Goal: Contribute content

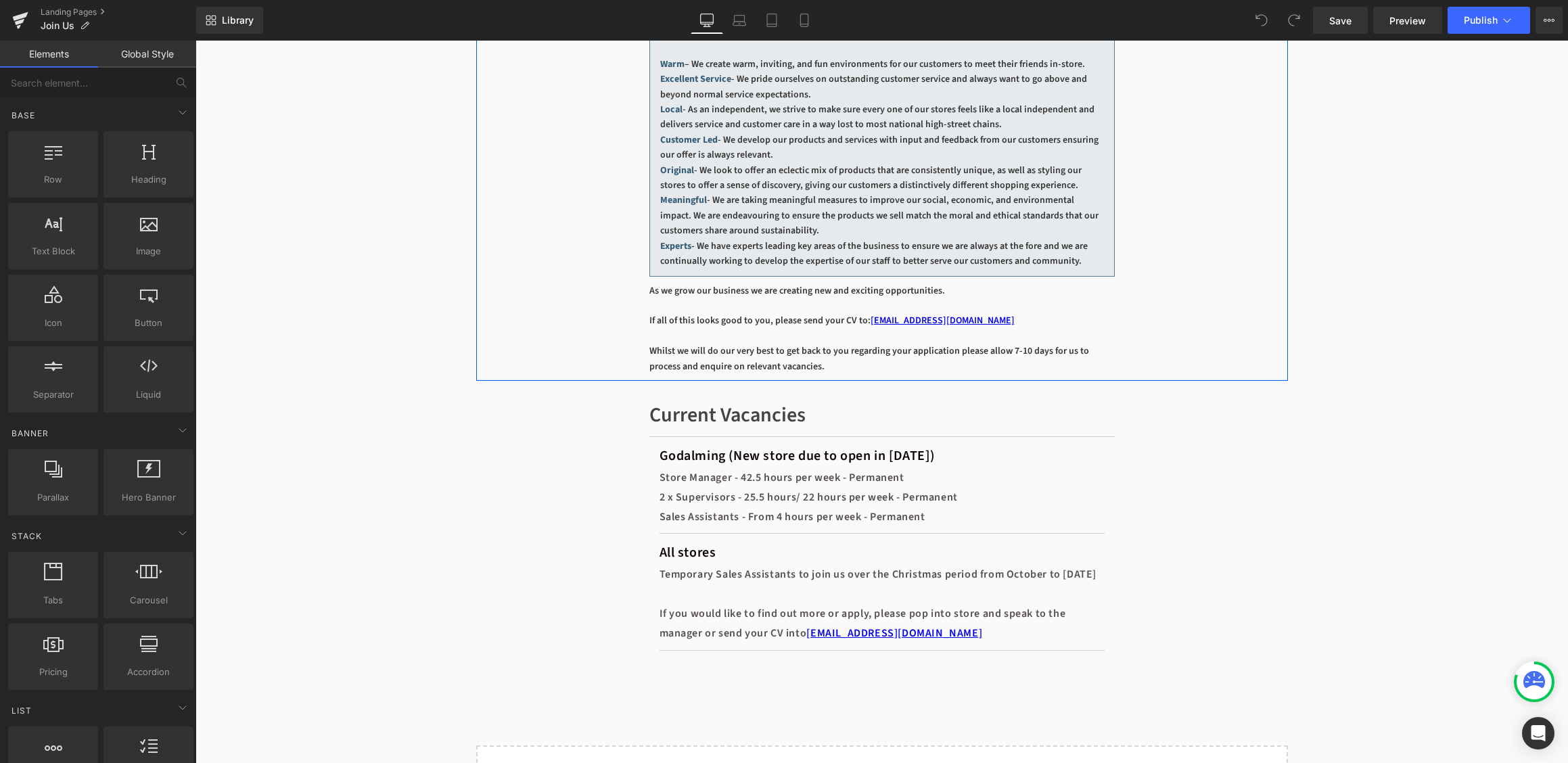
scroll to position [610, 0]
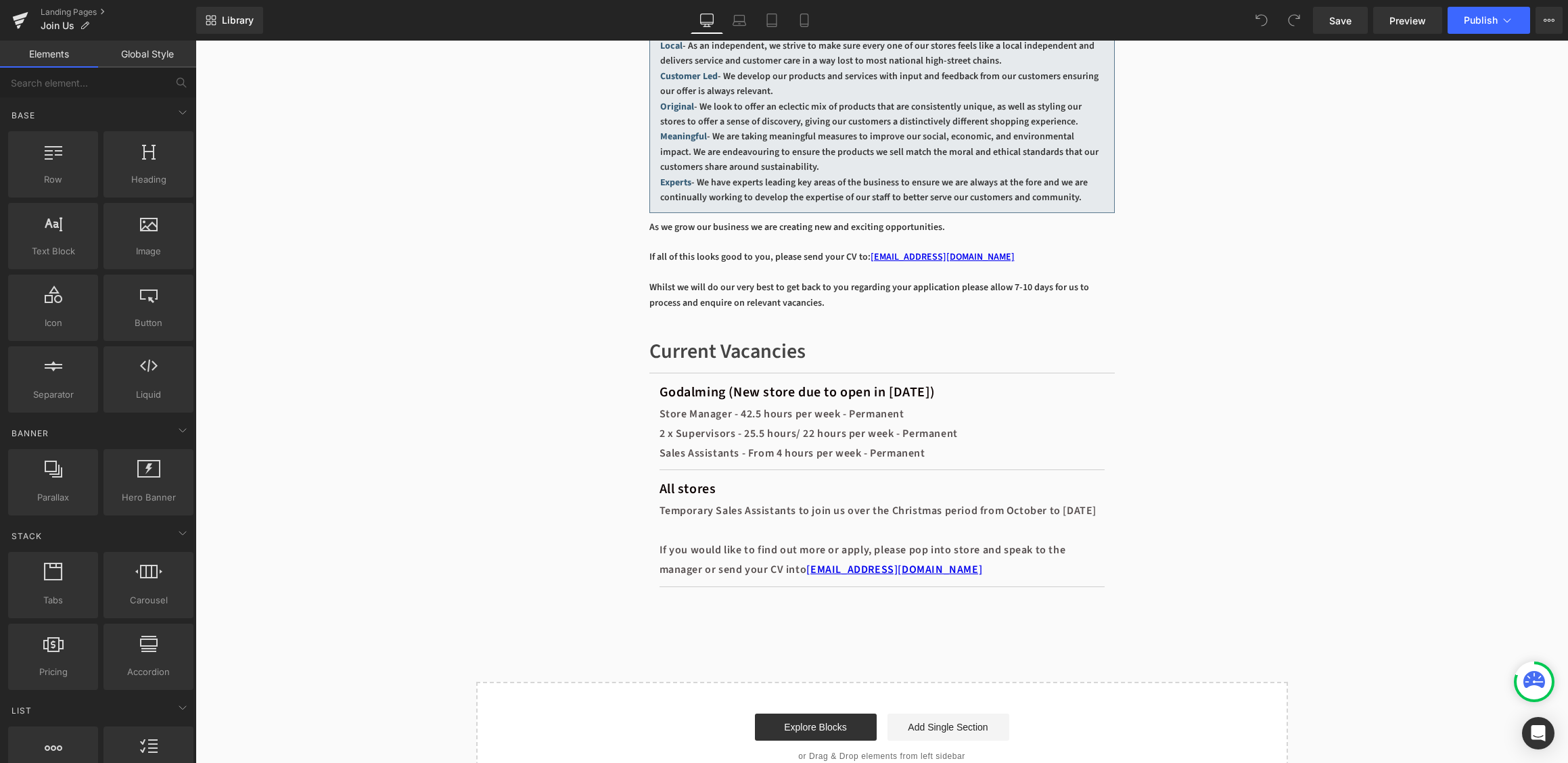
click at [828, 501] on div "All stores" at bounding box center [882, 488] width 445 height 24
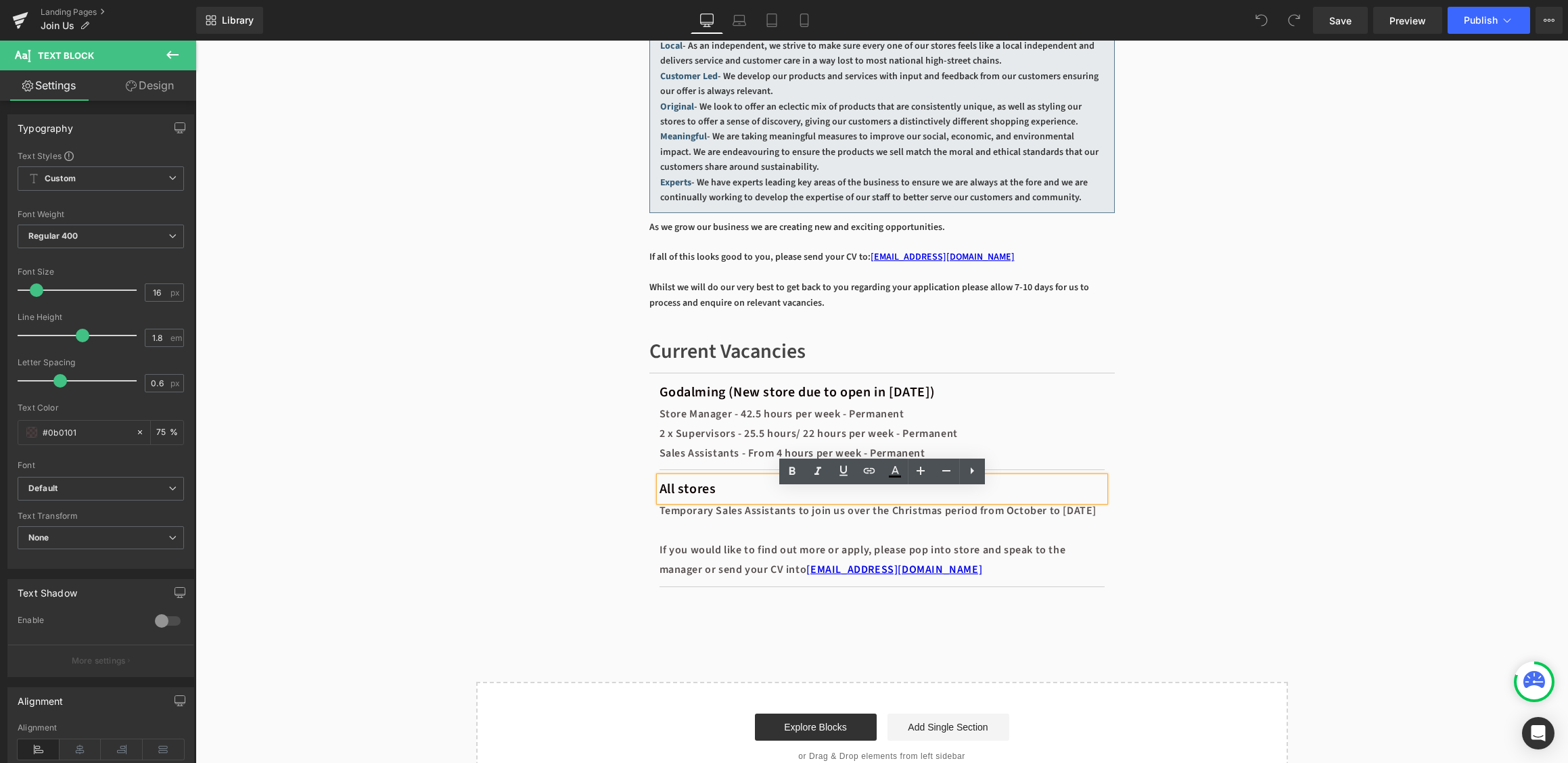
drag, startPoint x: 568, startPoint y: 509, endPoint x: 592, endPoint y: 509, distance: 24.0
click at [568, 509] on div "Current Vacancies Heading Separator Godalming (New store due to open in Novembe…" at bounding box center [882, 465] width 812 height 297
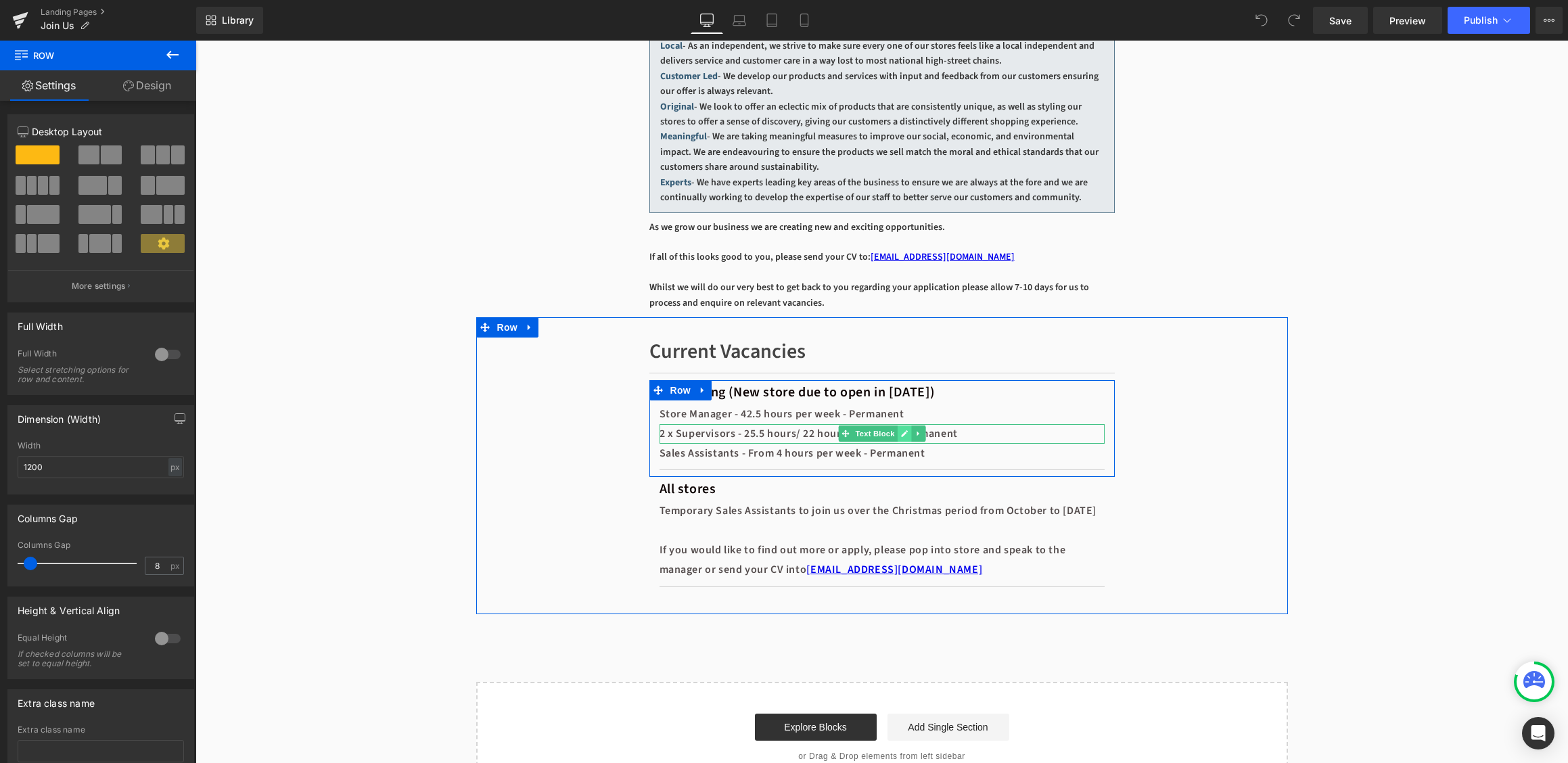
click at [902, 436] on icon at bounding box center [904, 433] width 7 height 7
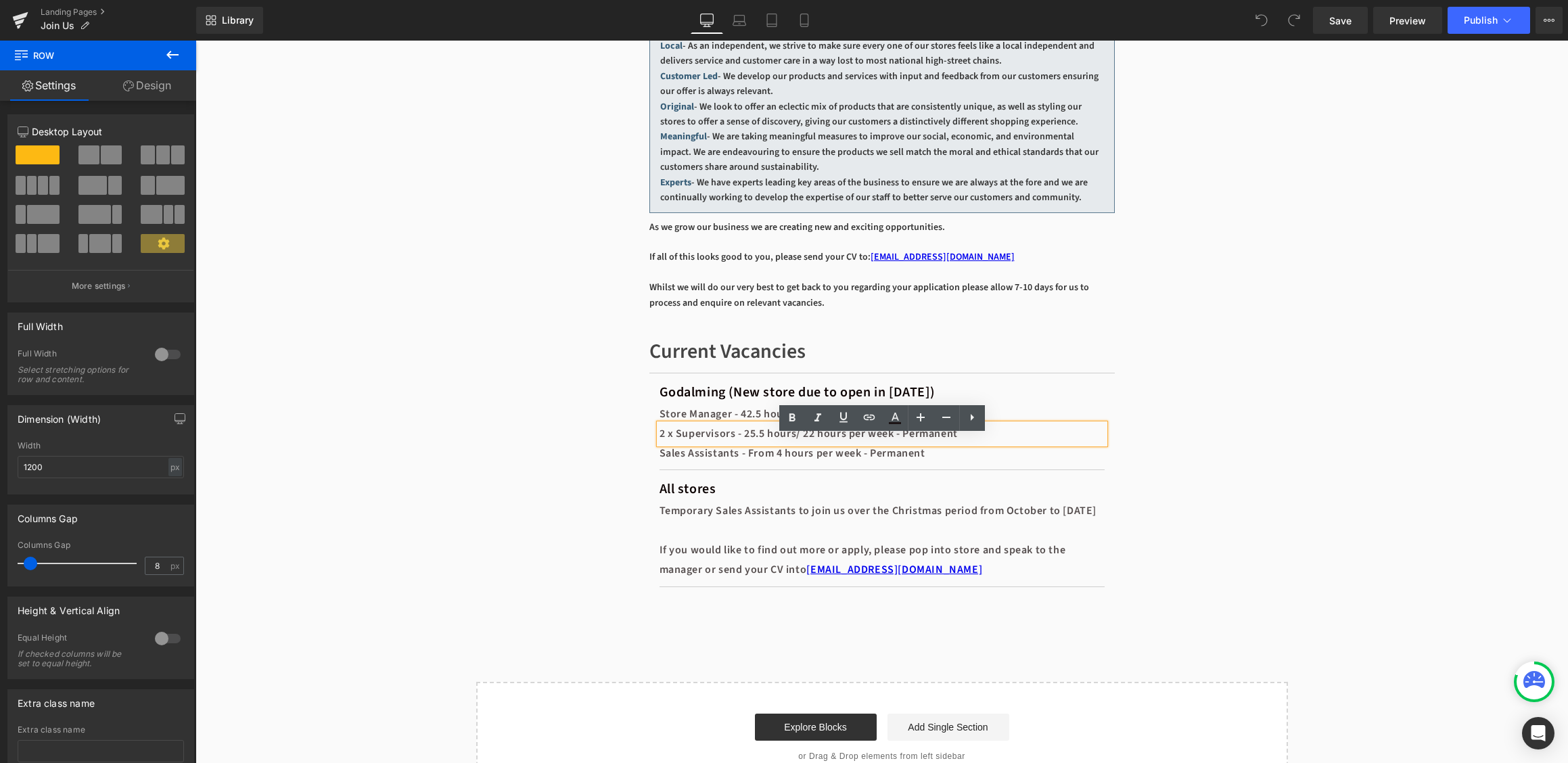
click at [909, 444] on div "2 x Supervisors - 25.5 hours/ 22 hours per week - Permanent" at bounding box center [882, 433] width 445 height 20
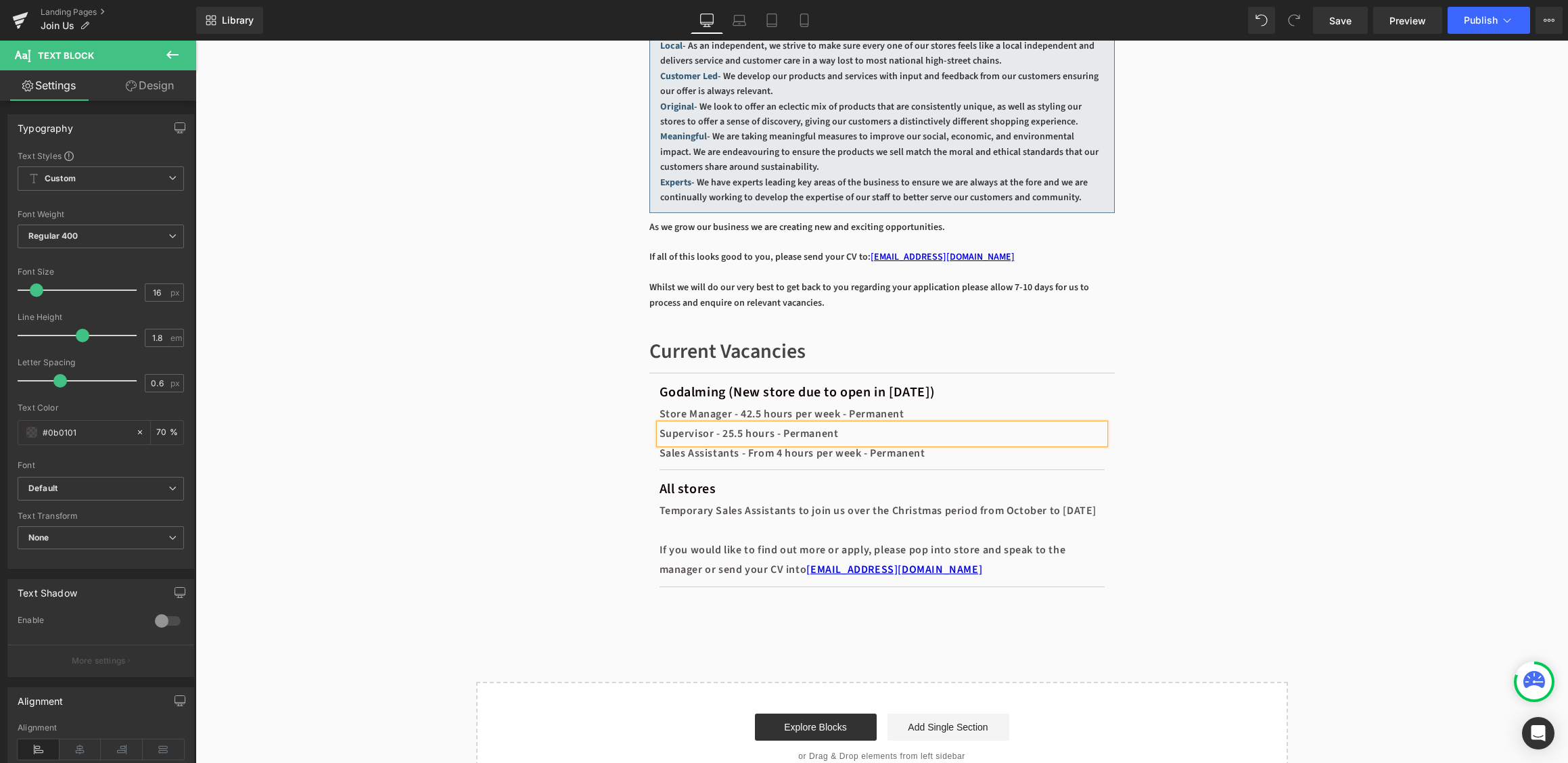
click at [1288, 392] on div "Join Us Heading Hero Banner A warm welcome to a great career at Vinegar Hill He…" at bounding box center [882, 153] width 1372 height 1277
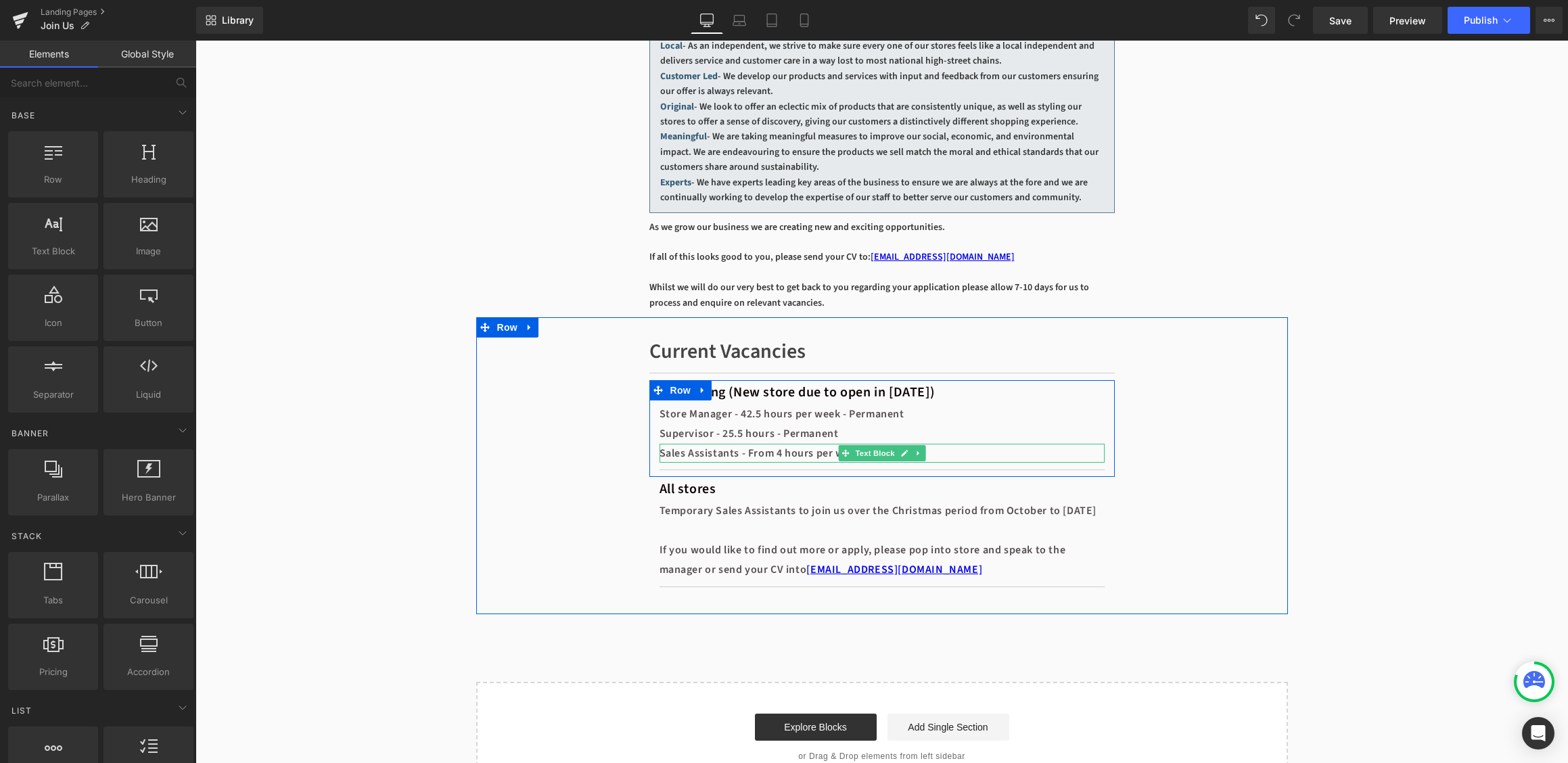
click at [824, 463] on div "Sales Assistants - From 4 hours per week - Permanent" at bounding box center [882, 453] width 445 height 20
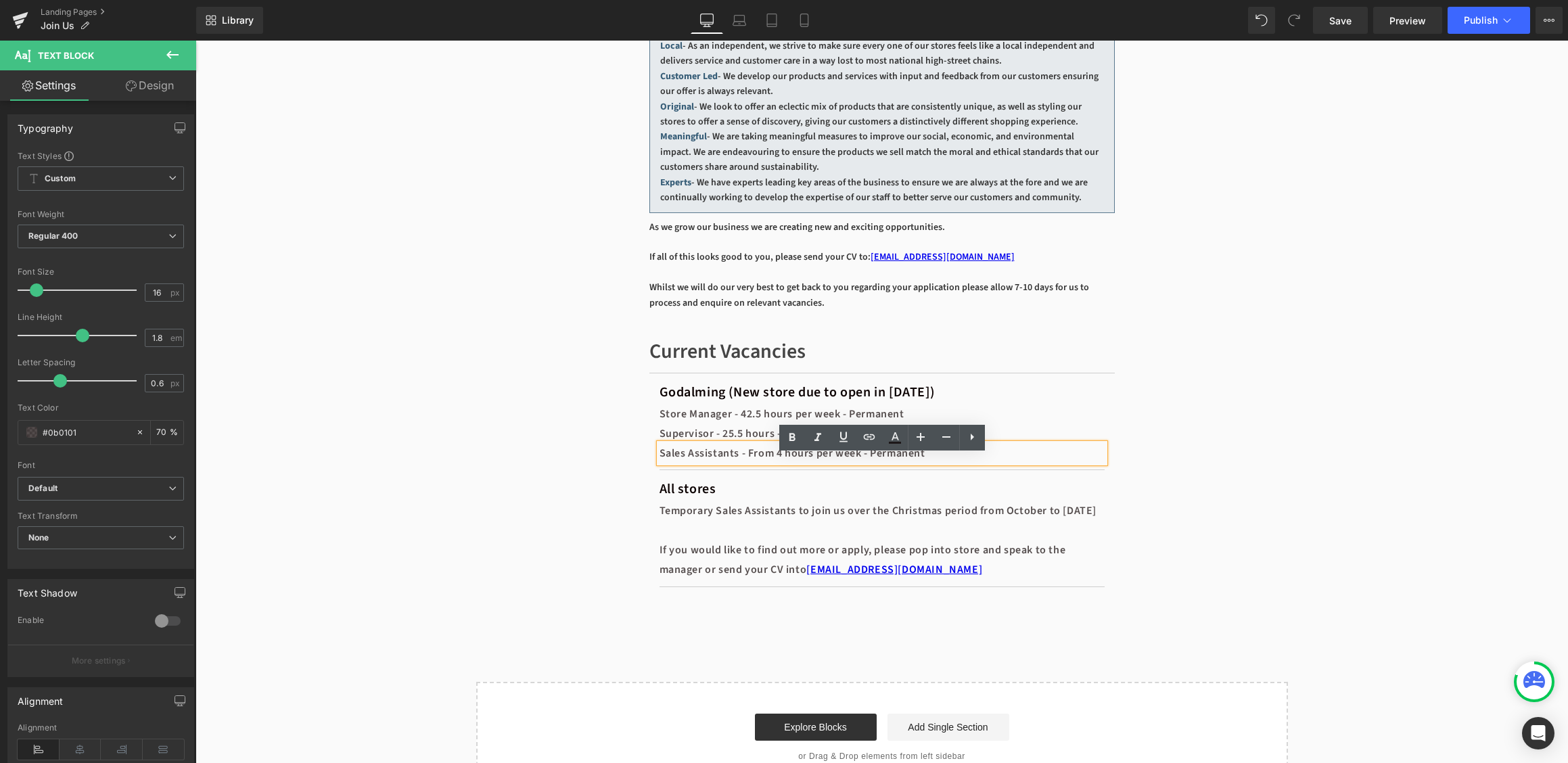
click at [906, 463] on div "Sales Assistants - From 4 hours per week - Permanent" at bounding box center [882, 453] width 445 height 20
click at [1319, 484] on div "Join Us Heading Hero Banner A warm welcome to a great career at Vinegar Hill He…" at bounding box center [882, 153] width 1372 height 1277
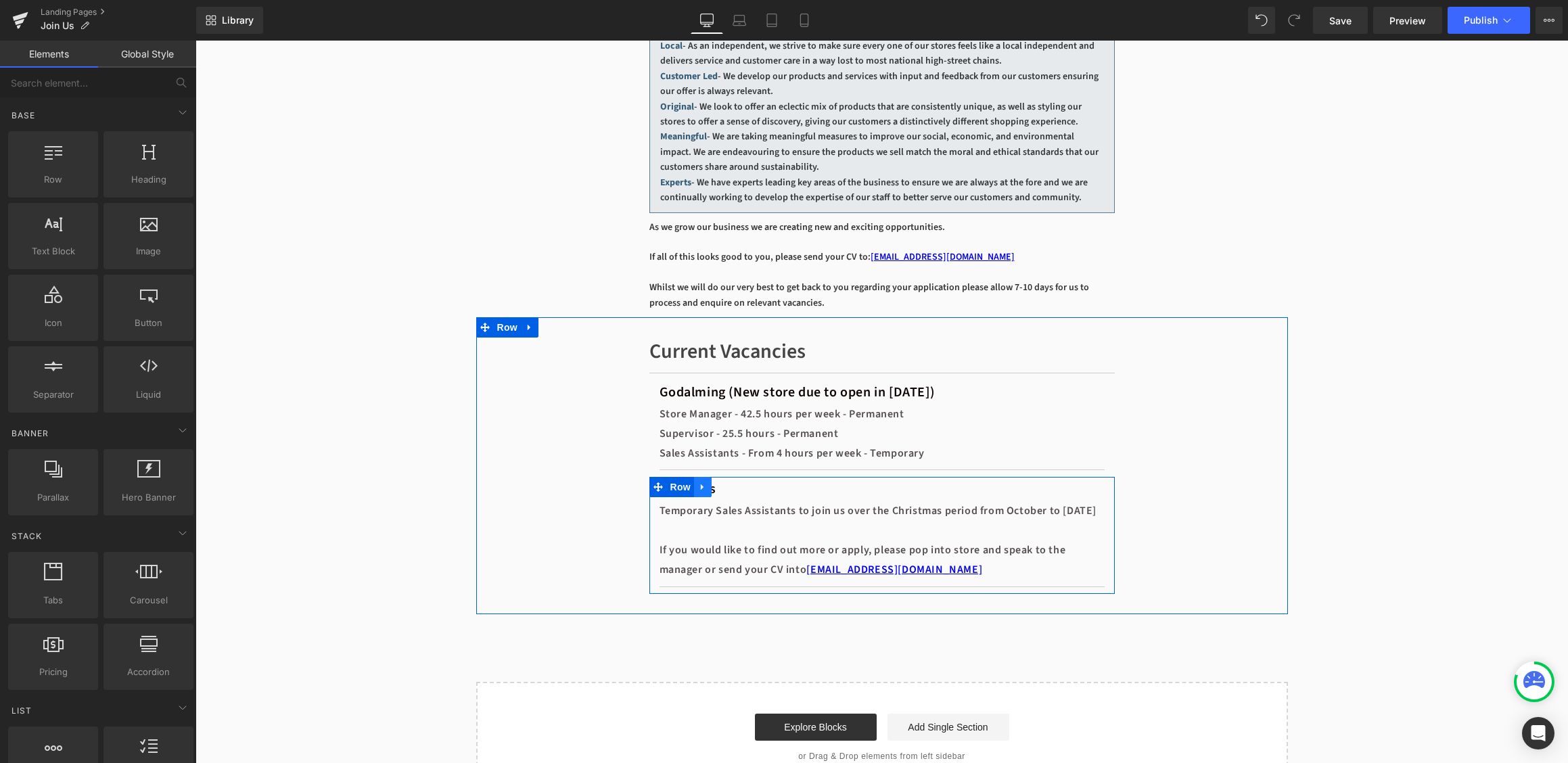
click at [711, 497] on link at bounding box center [703, 487] width 17 height 20
click at [739, 491] on icon at bounding box center [738, 487] width 9 height 9
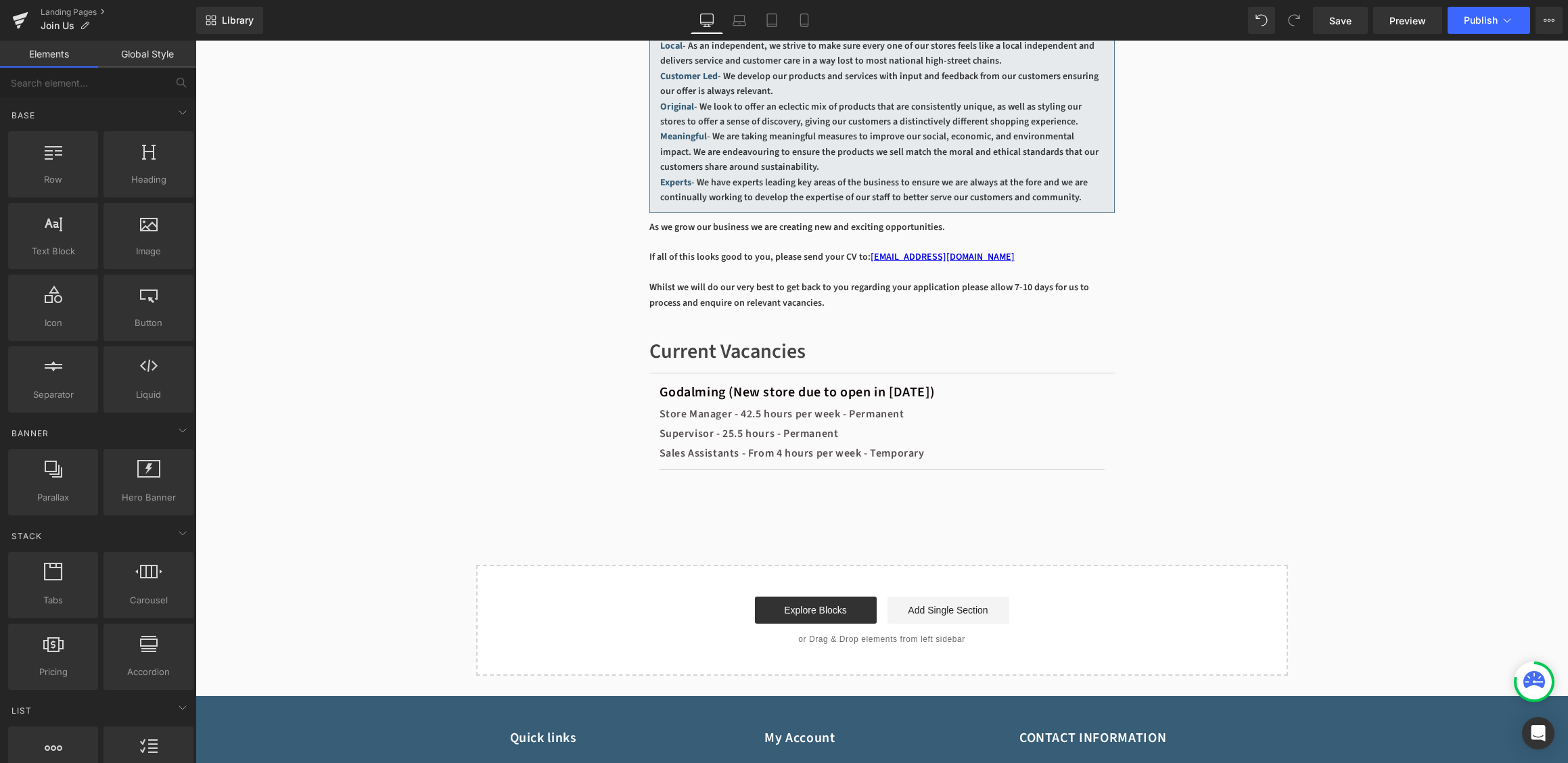
click at [1365, 406] on div "Join Us Heading Hero Banner A warm welcome to a great career at Vinegar Hill He…" at bounding box center [882, 95] width 1372 height 1161
click at [1486, 19] on span "Publish" at bounding box center [1480, 20] width 34 height 11
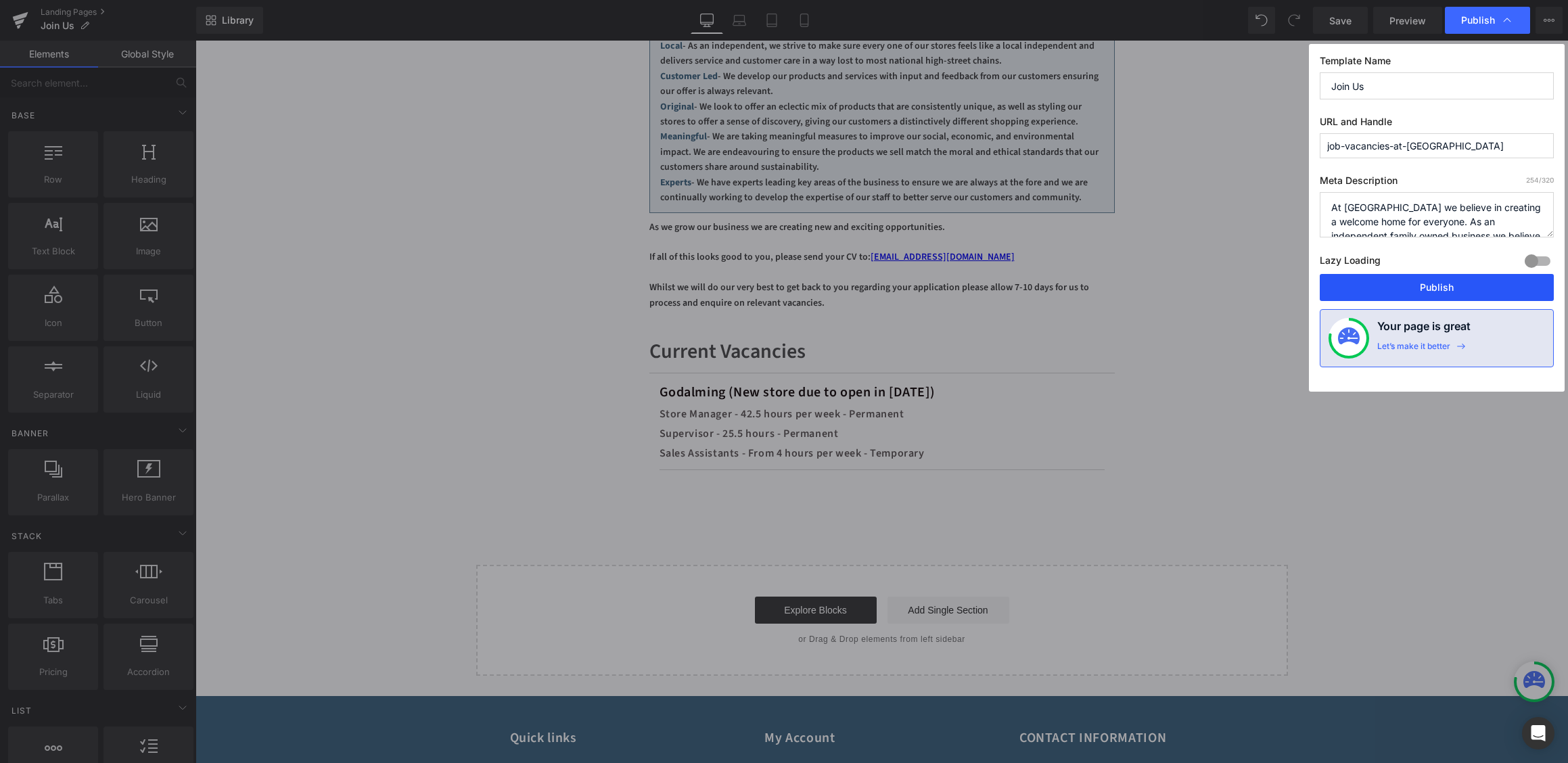
click at [1420, 275] on button "Publish" at bounding box center [1437, 287] width 234 height 27
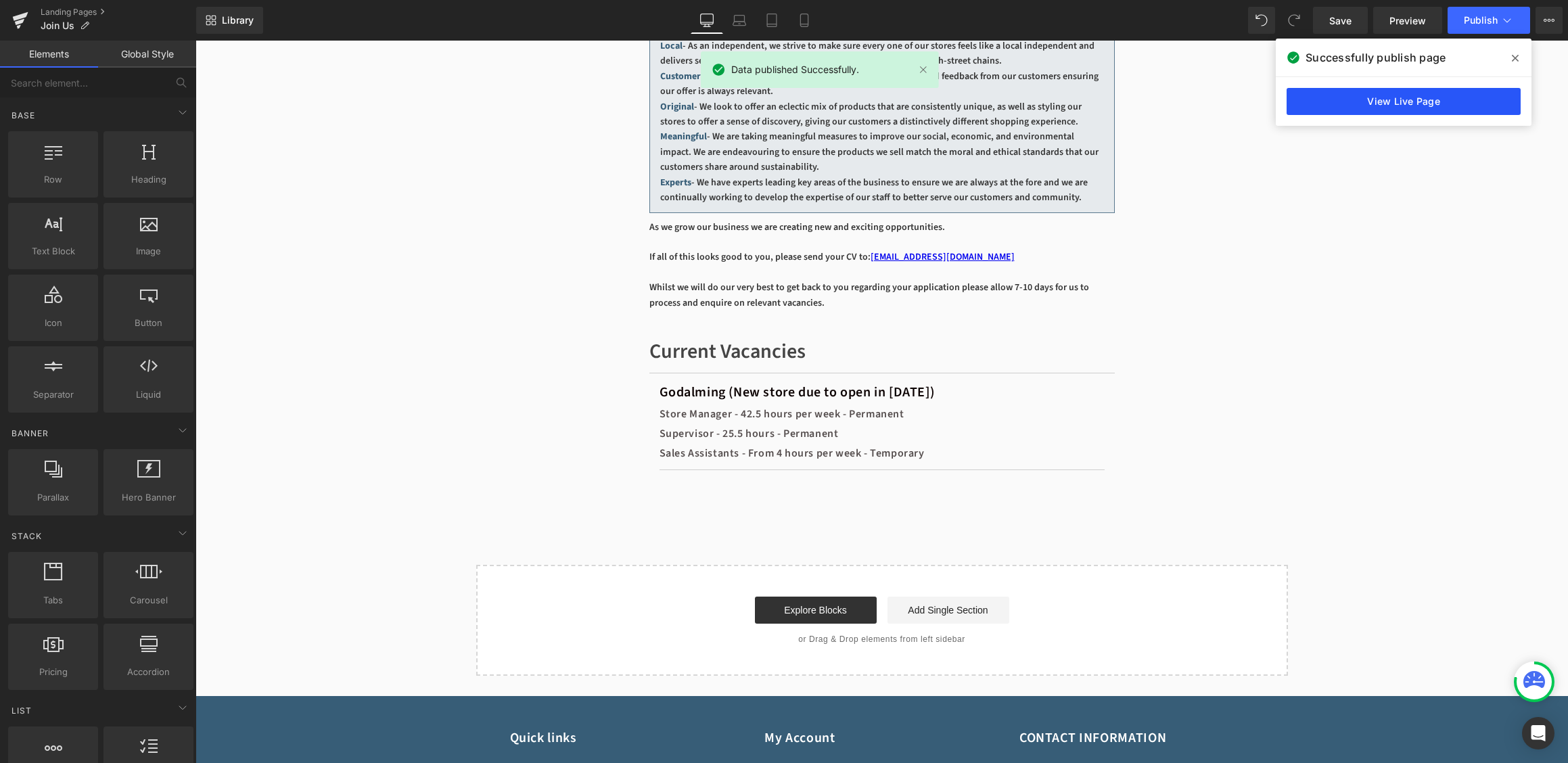
click at [1378, 98] on link "View Live Page" at bounding box center [1403, 101] width 234 height 27
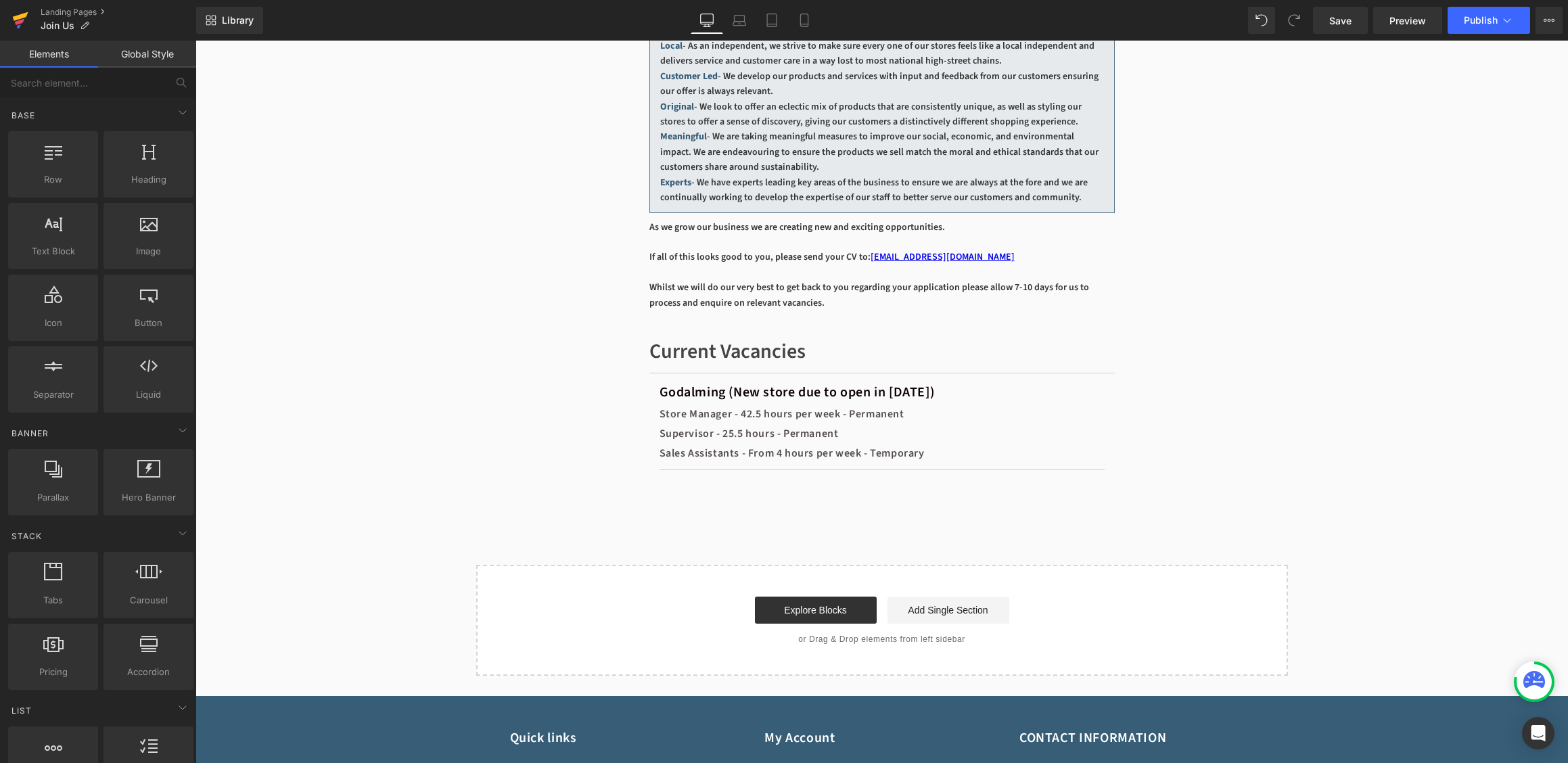
click at [22, 20] on icon at bounding box center [20, 22] width 9 height 6
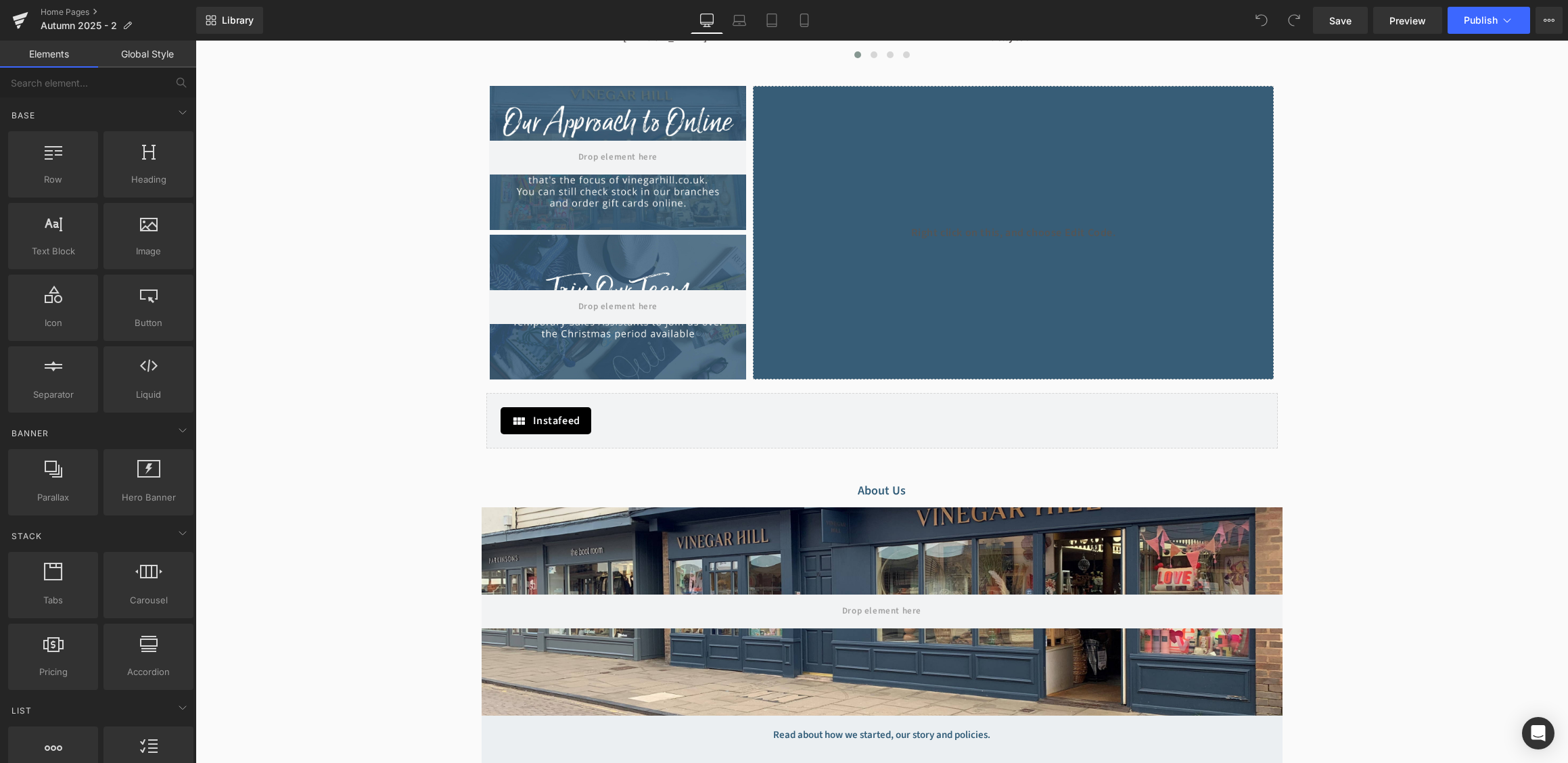
scroll to position [2028, 0]
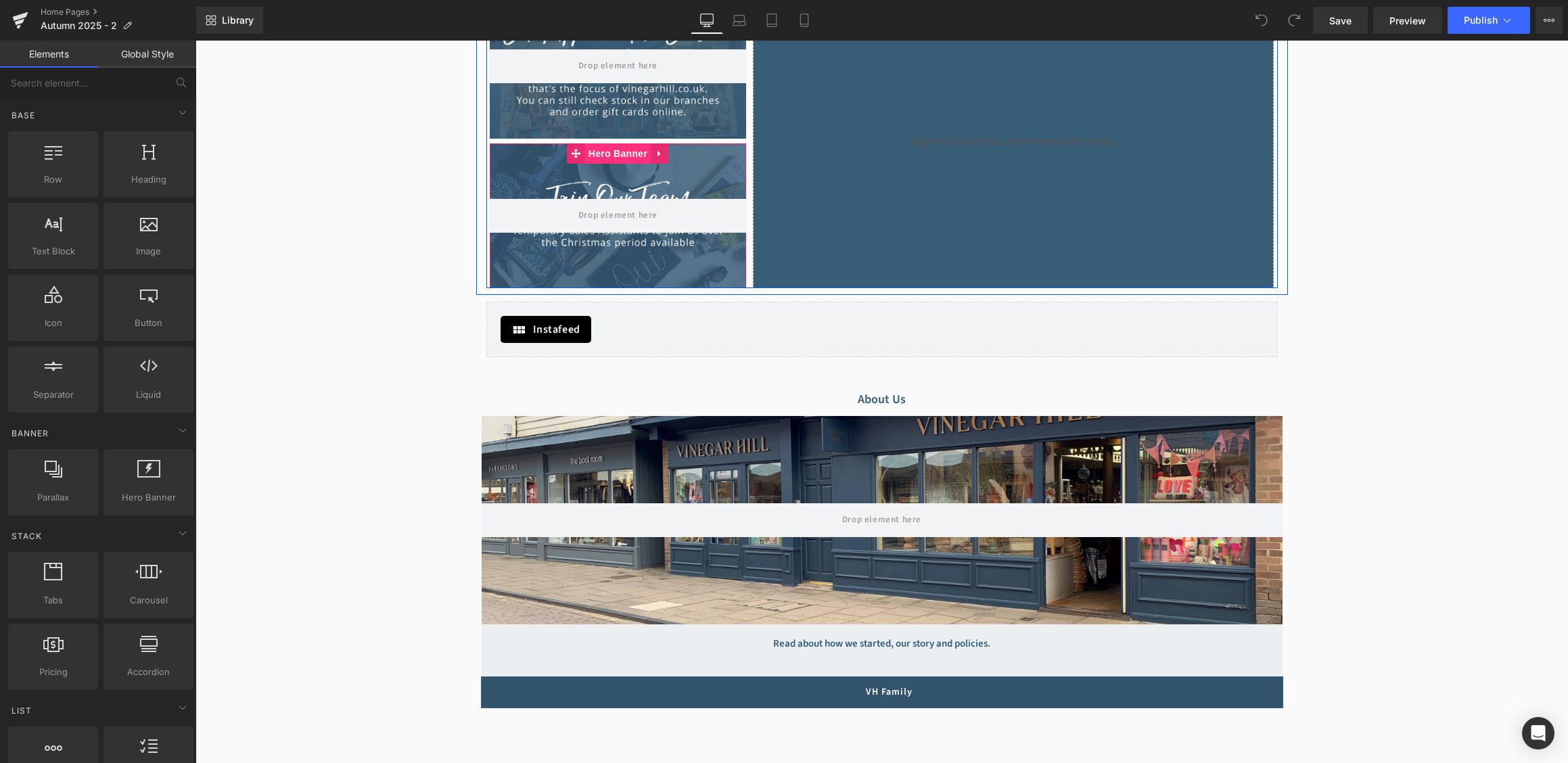
click at [637, 151] on span "Hero Banner" at bounding box center [618, 154] width 66 height 20
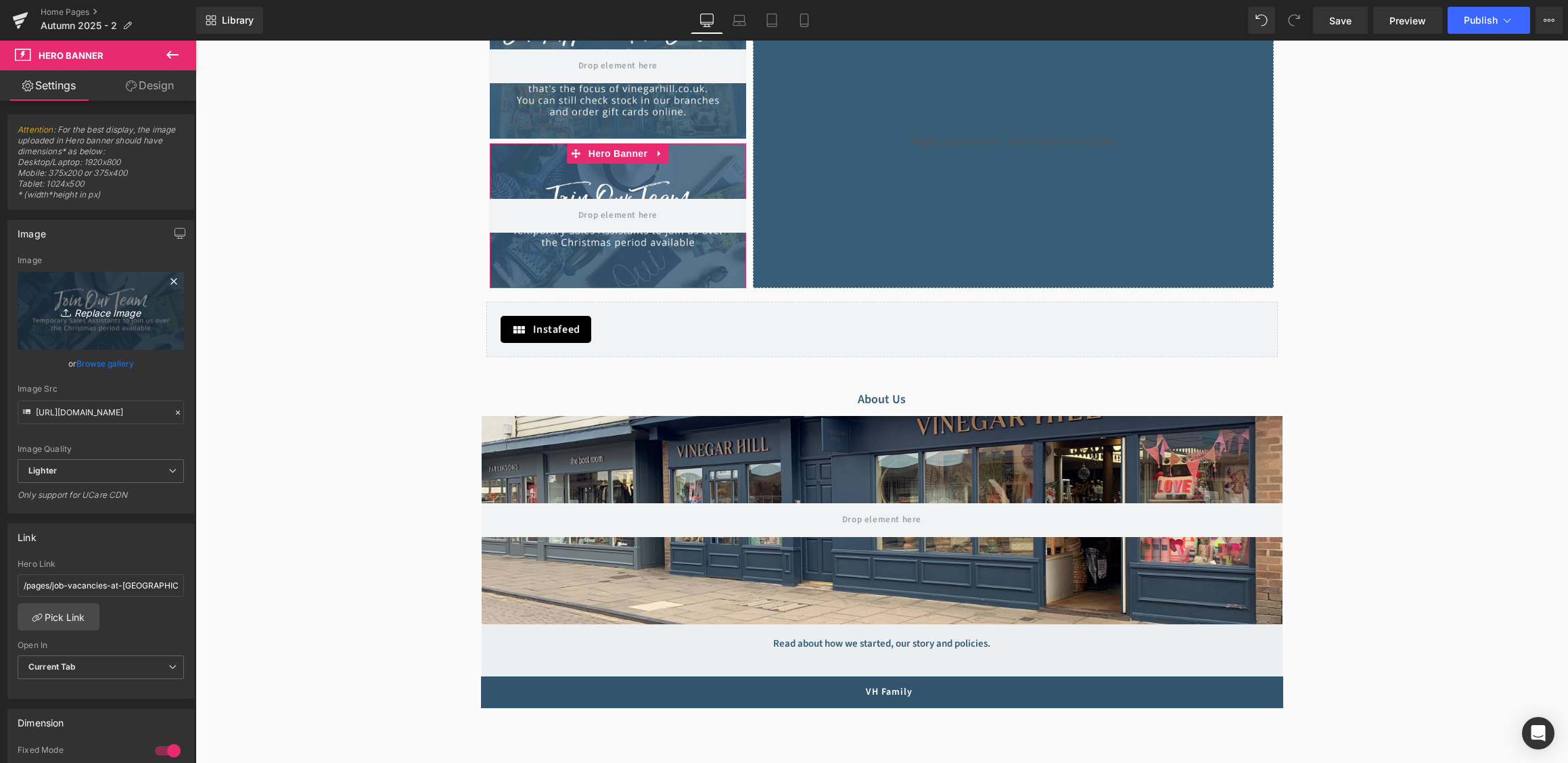
click at [104, 310] on icon "Replace Image" at bounding box center [101, 311] width 108 height 17
click at [118, 363] on link "Browse gallery" at bounding box center [104, 363] width 57 height 24
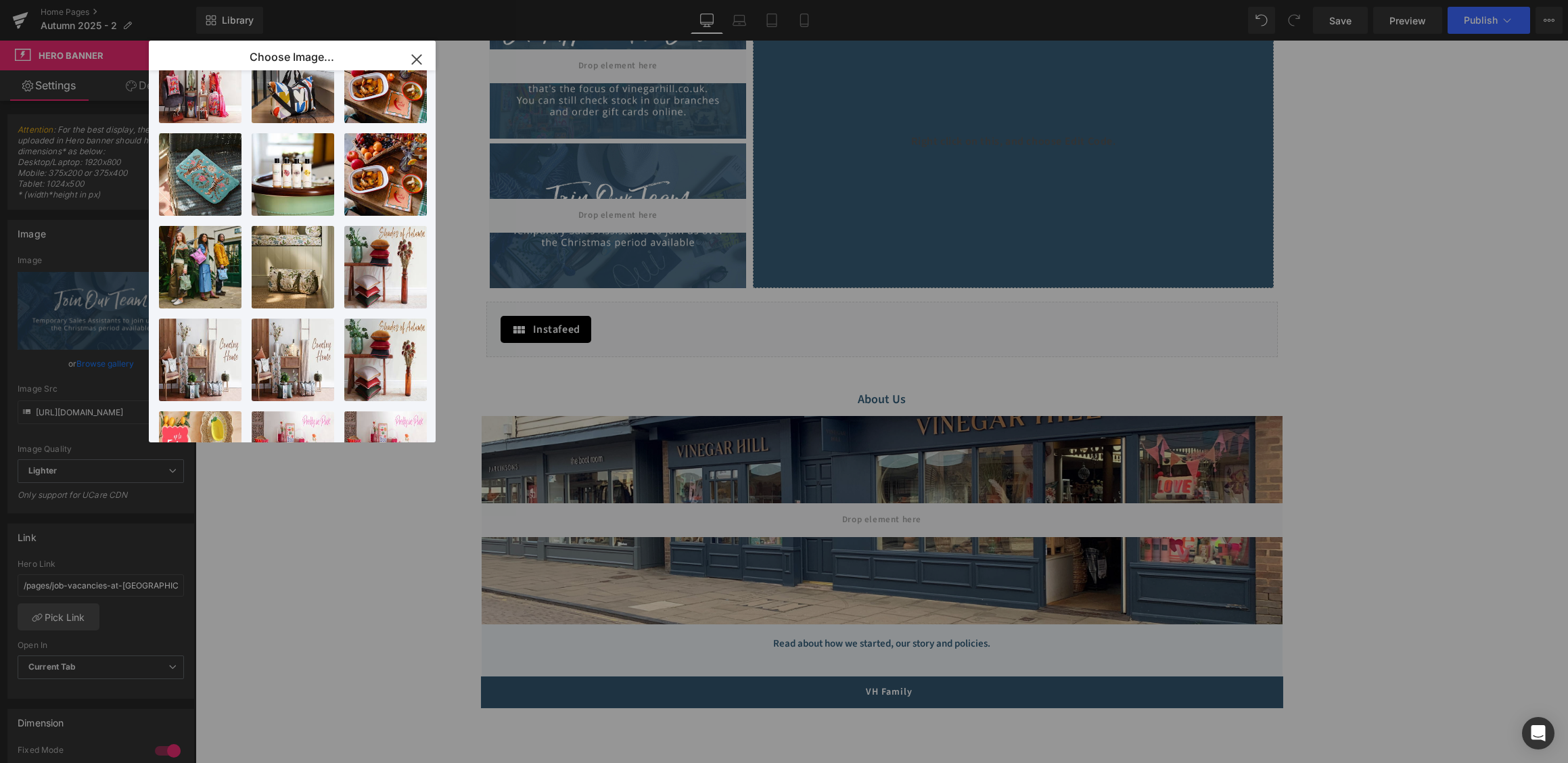
scroll to position [663, 0]
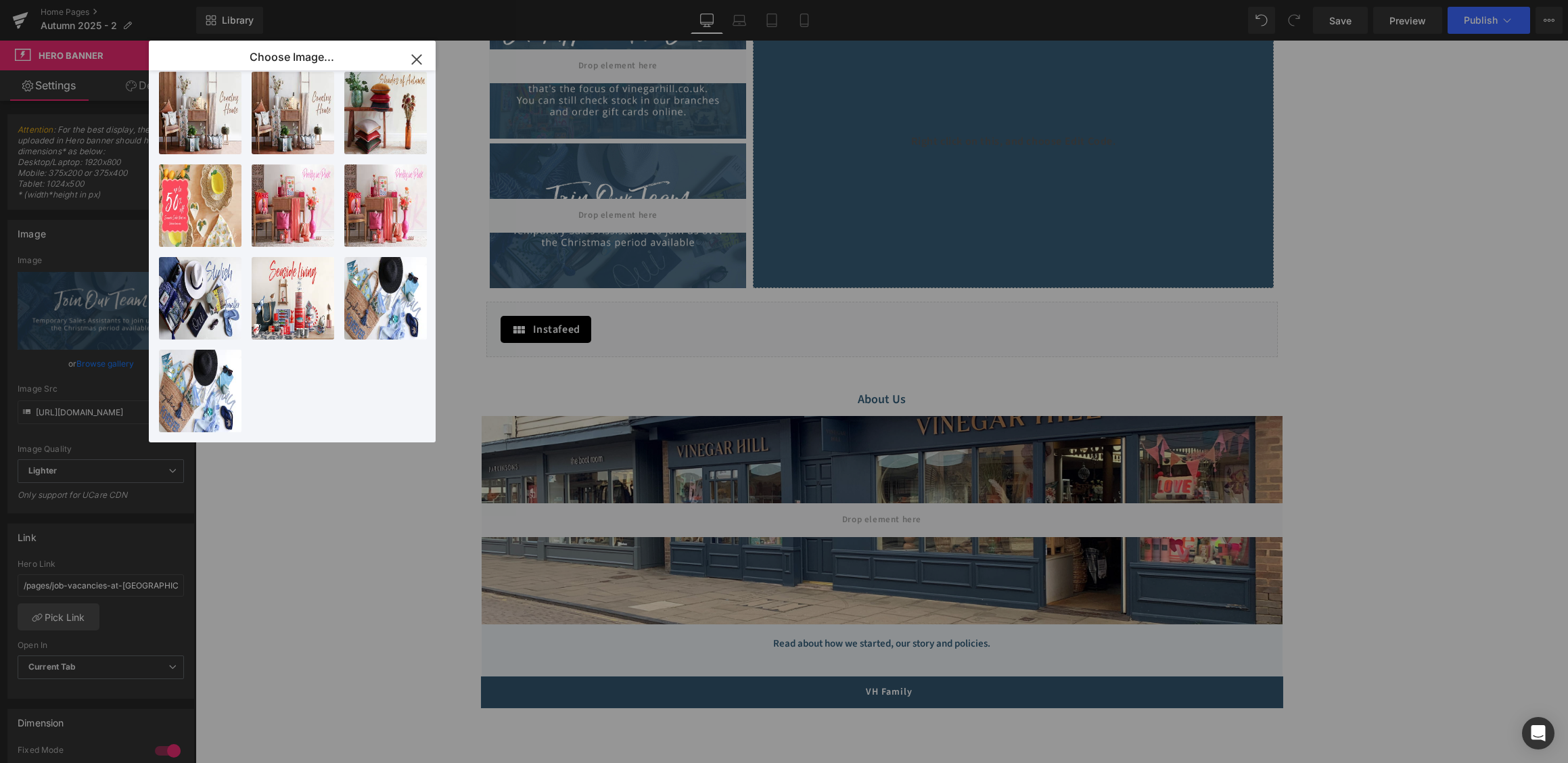
click at [415, 55] on icon "button" at bounding box center [417, 60] width 22 height 22
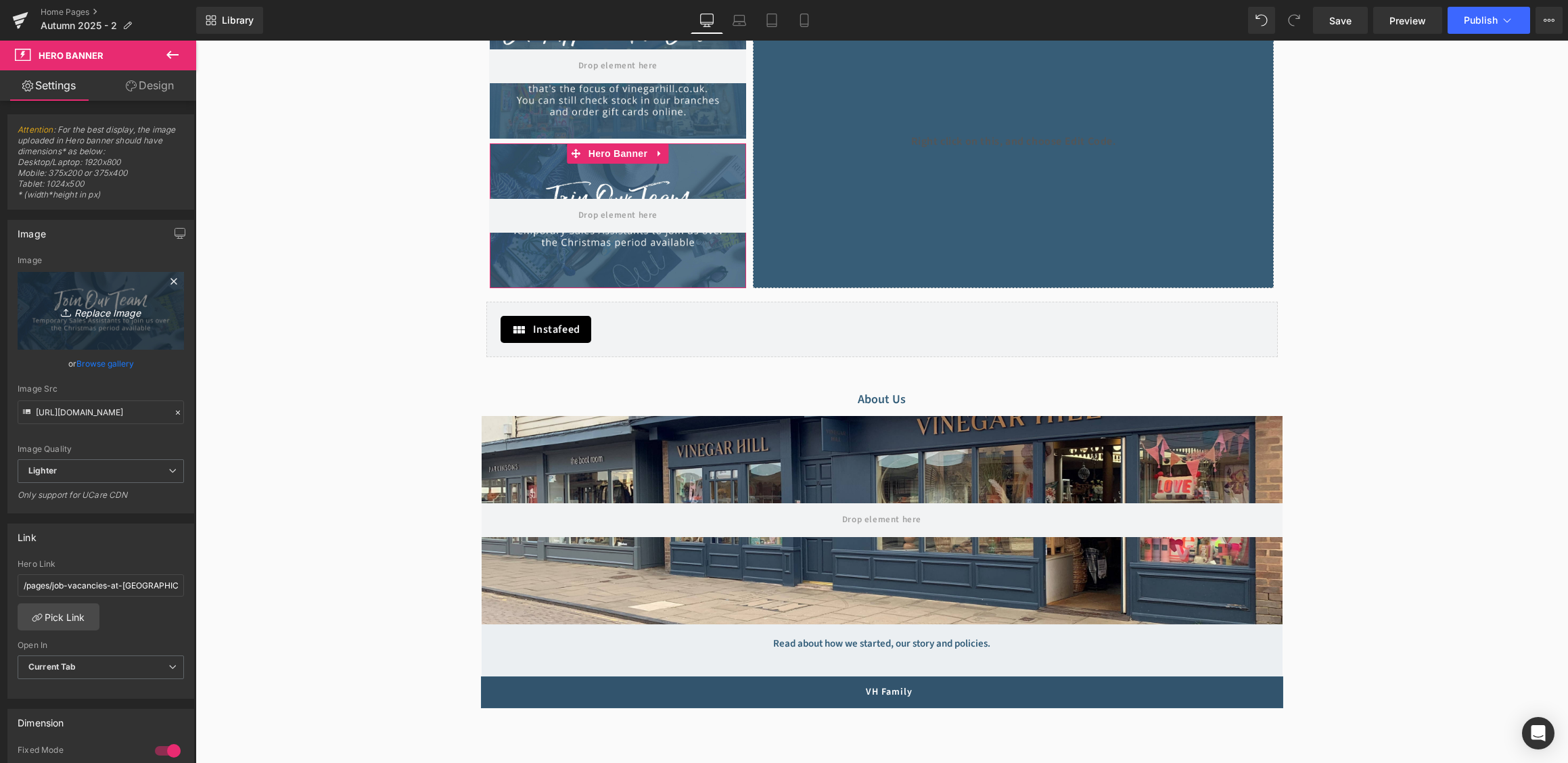
click at [120, 308] on icon "Replace Image" at bounding box center [101, 311] width 108 height 17
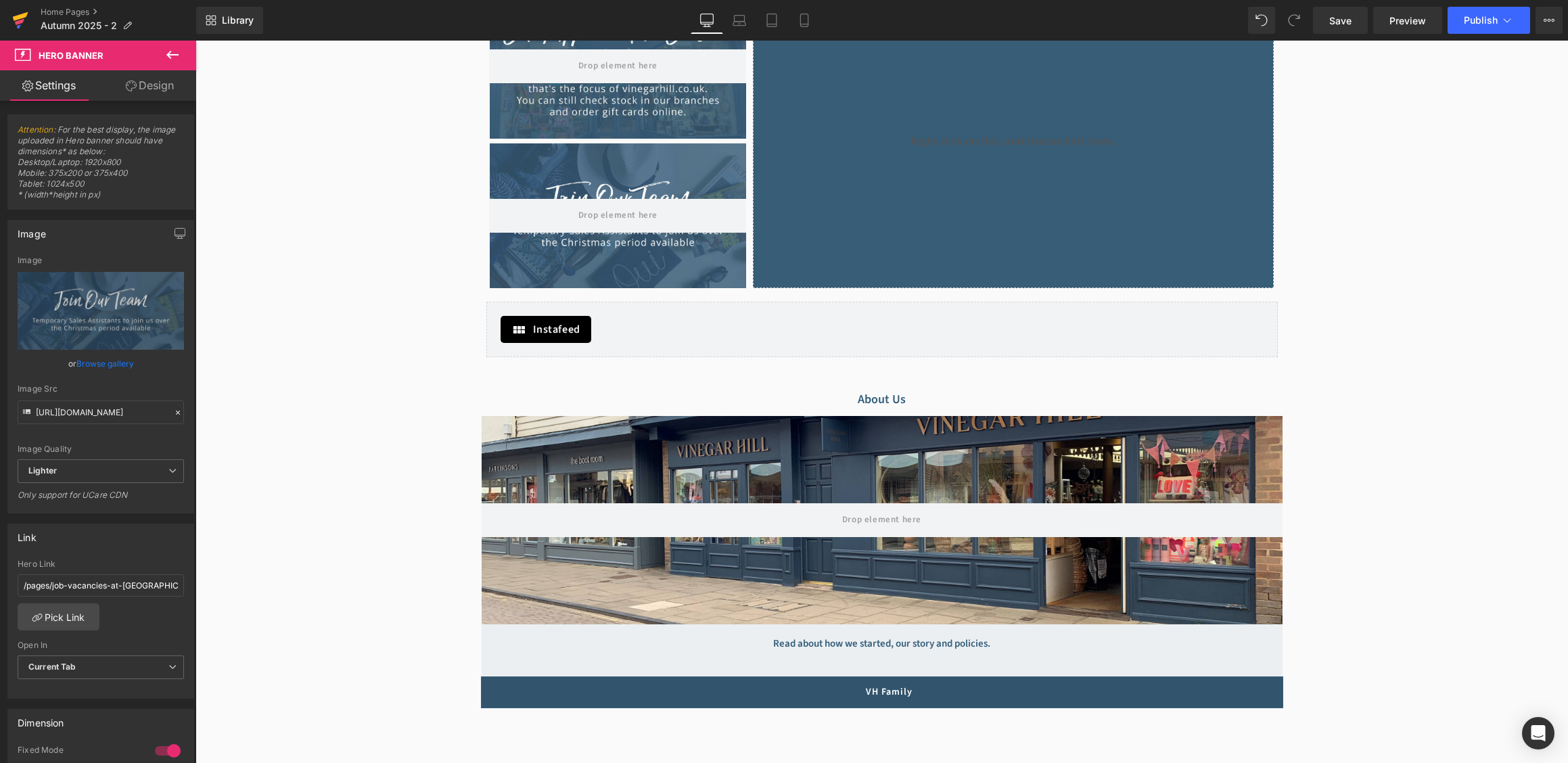
click at [27, 32] on icon at bounding box center [20, 20] width 16 height 34
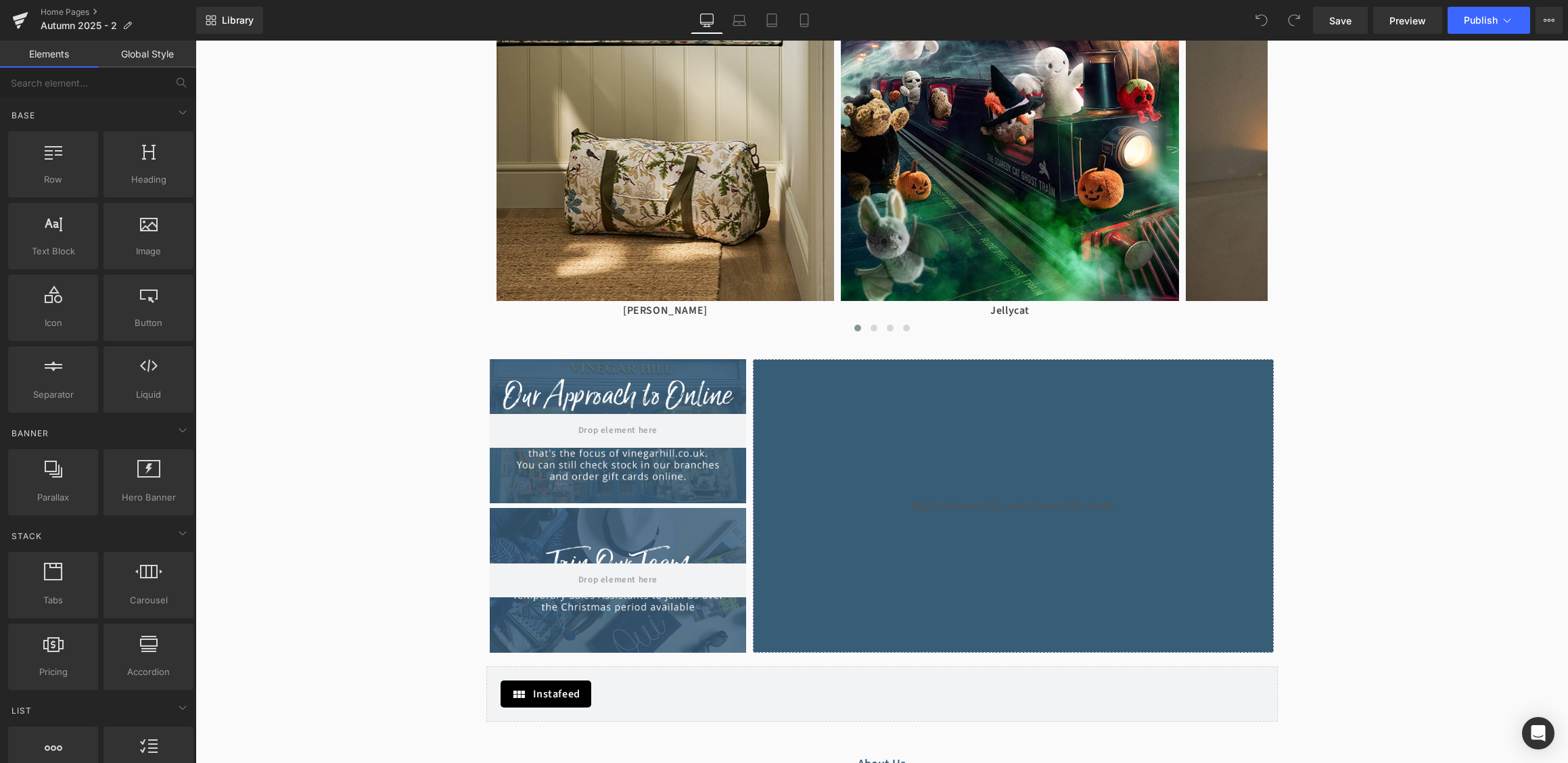
scroll to position [1782, 0]
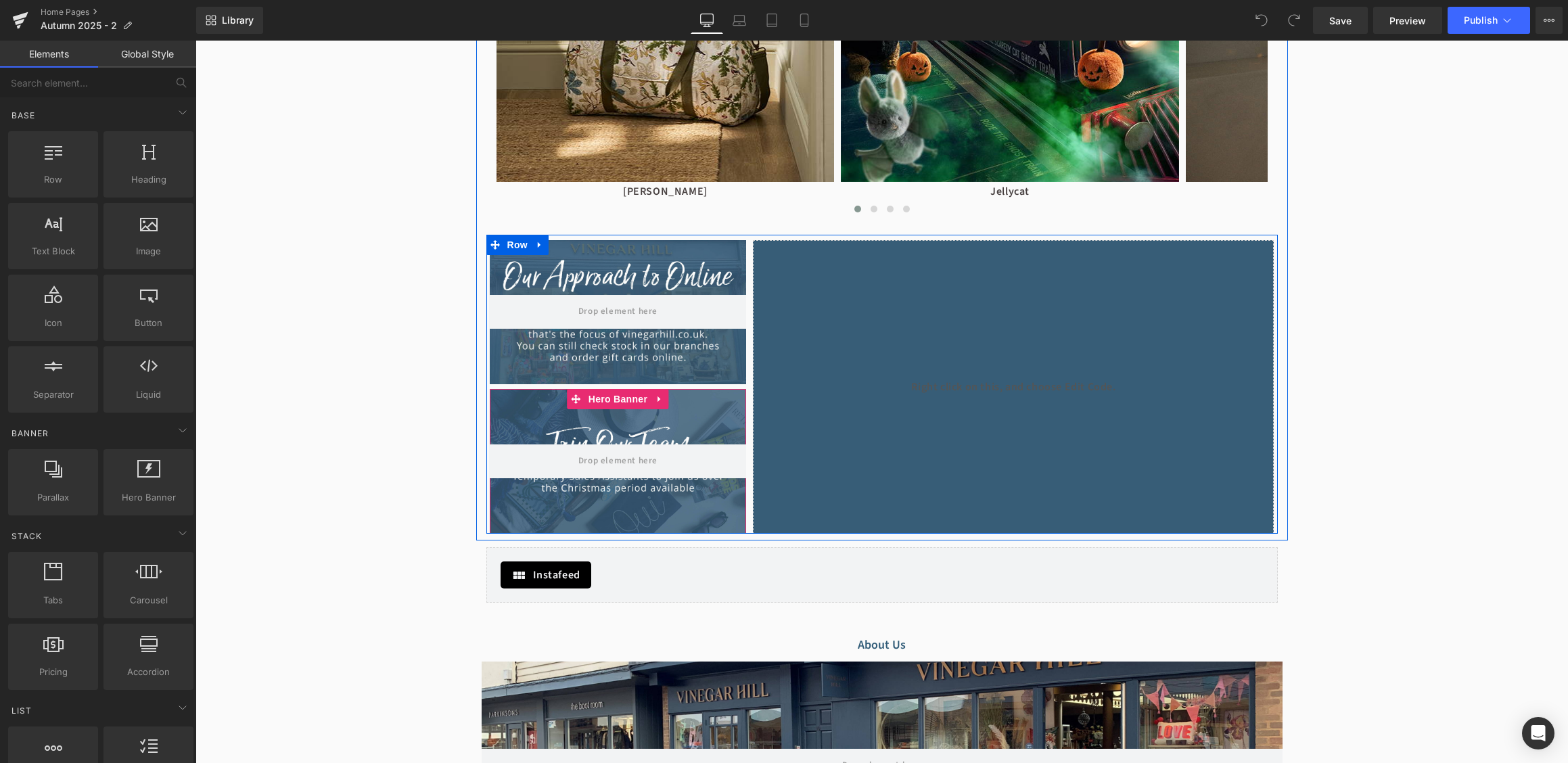
click at [627, 412] on div at bounding box center [618, 460] width 257 height 144
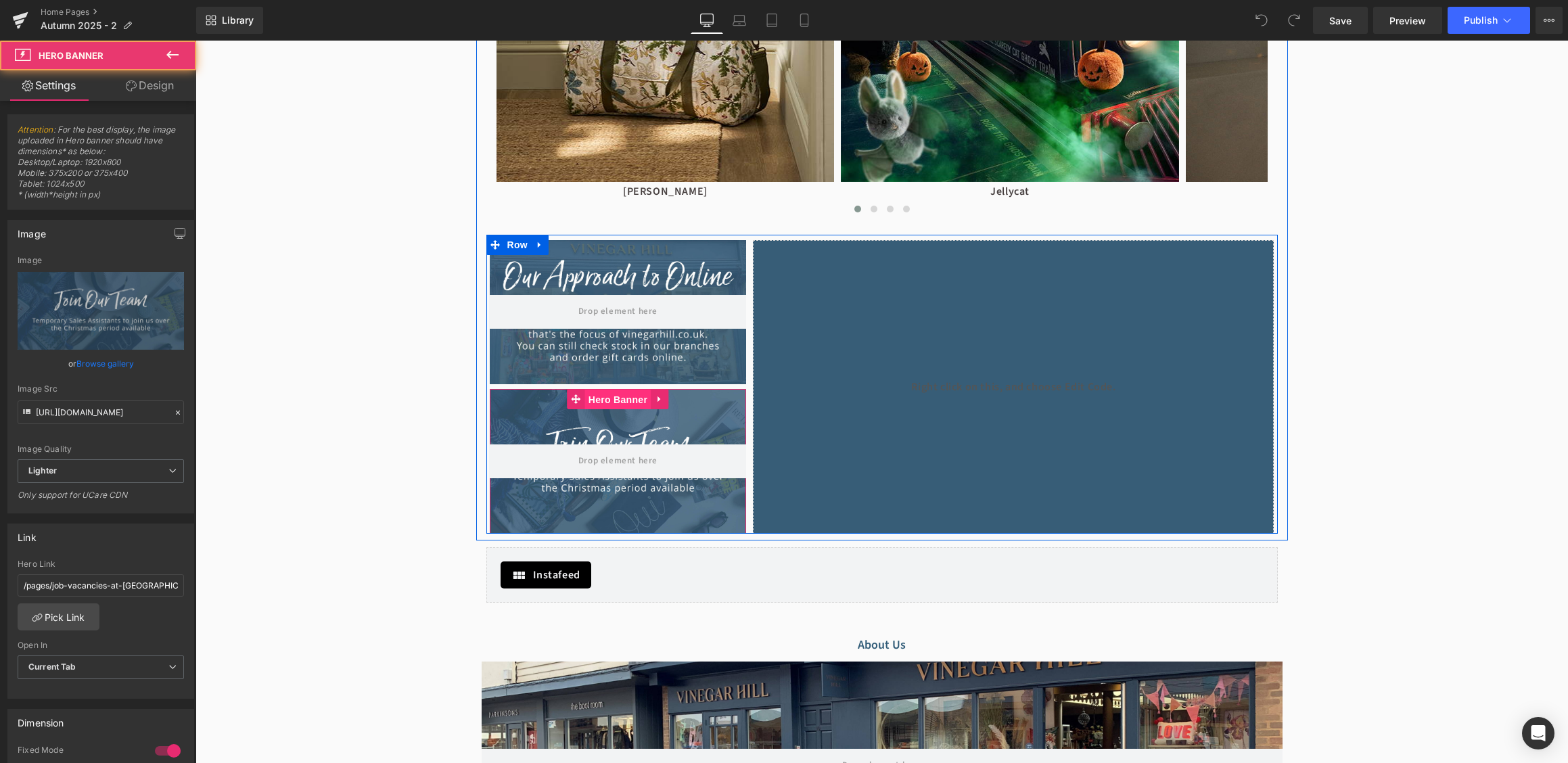
click at [627, 400] on span "Hero Banner" at bounding box center [618, 400] width 66 height 20
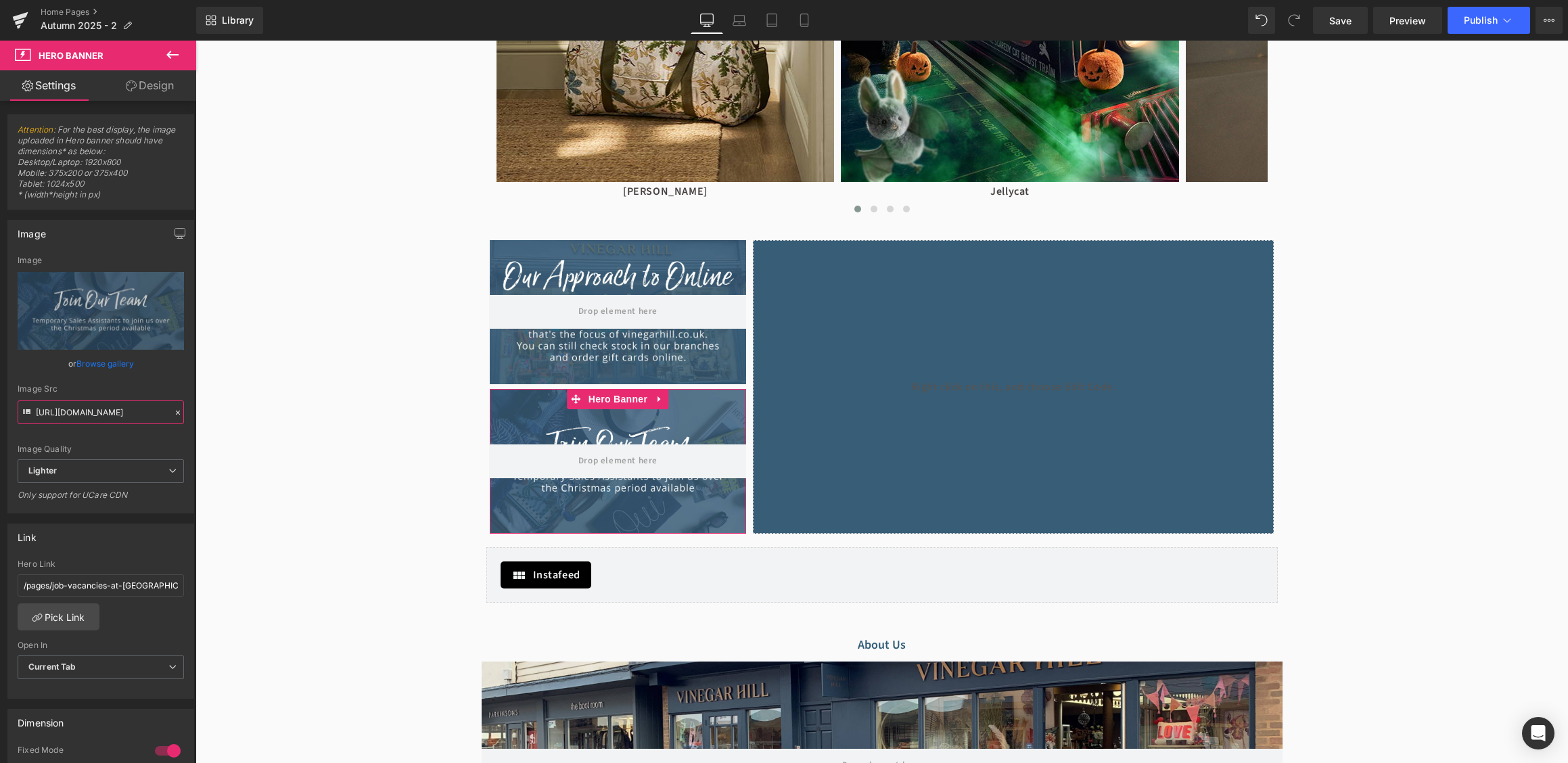
click at [115, 415] on input "[URL][DOMAIN_NAME]" at bounding box center [101, 412] width 166 height 24
paste input "text"
type input "[URL][DOMAIN_NAME]"
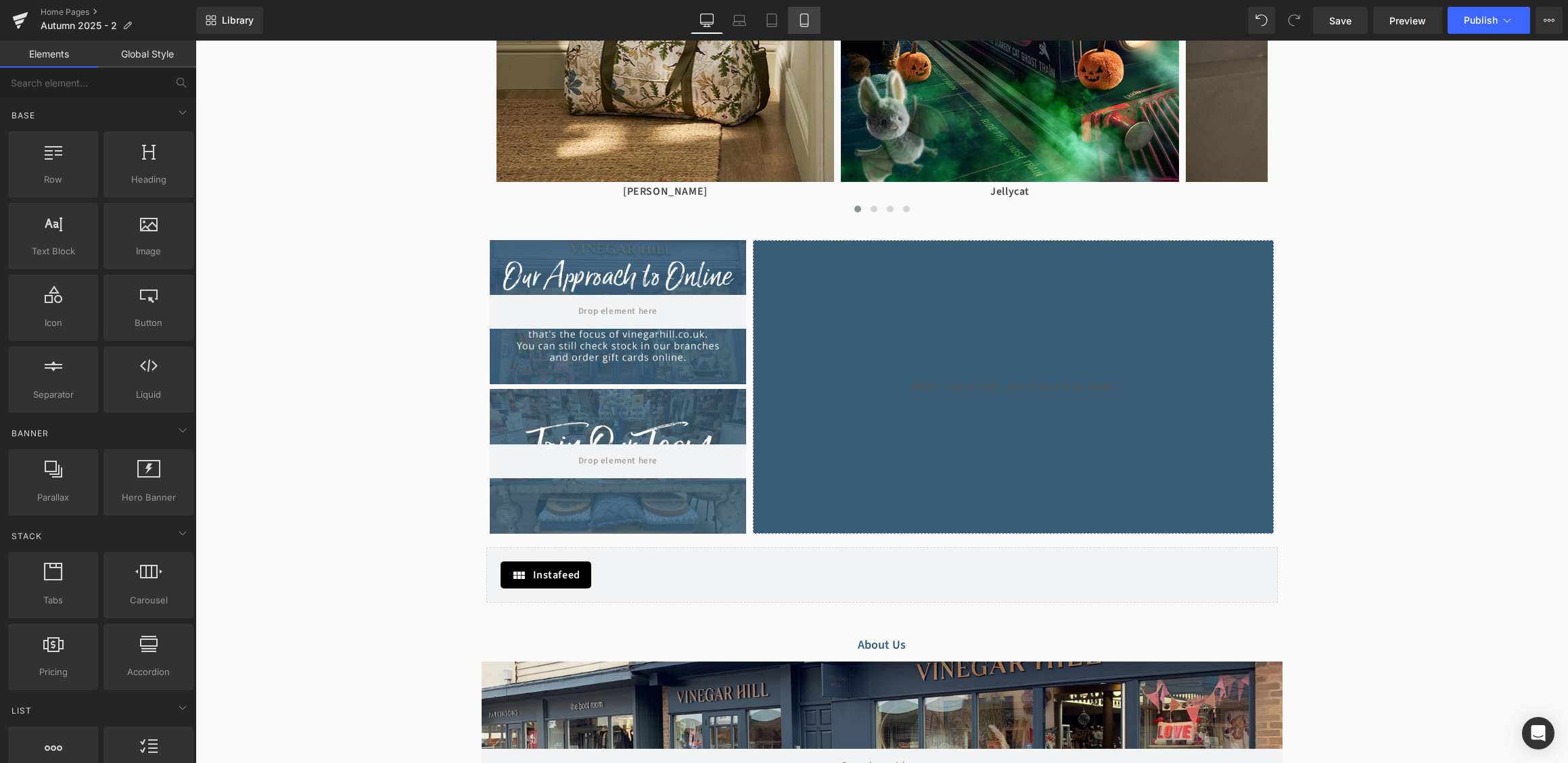
click at [791, 27] on link "Mobile" at bounding box center [804, 20] width 32 height 27
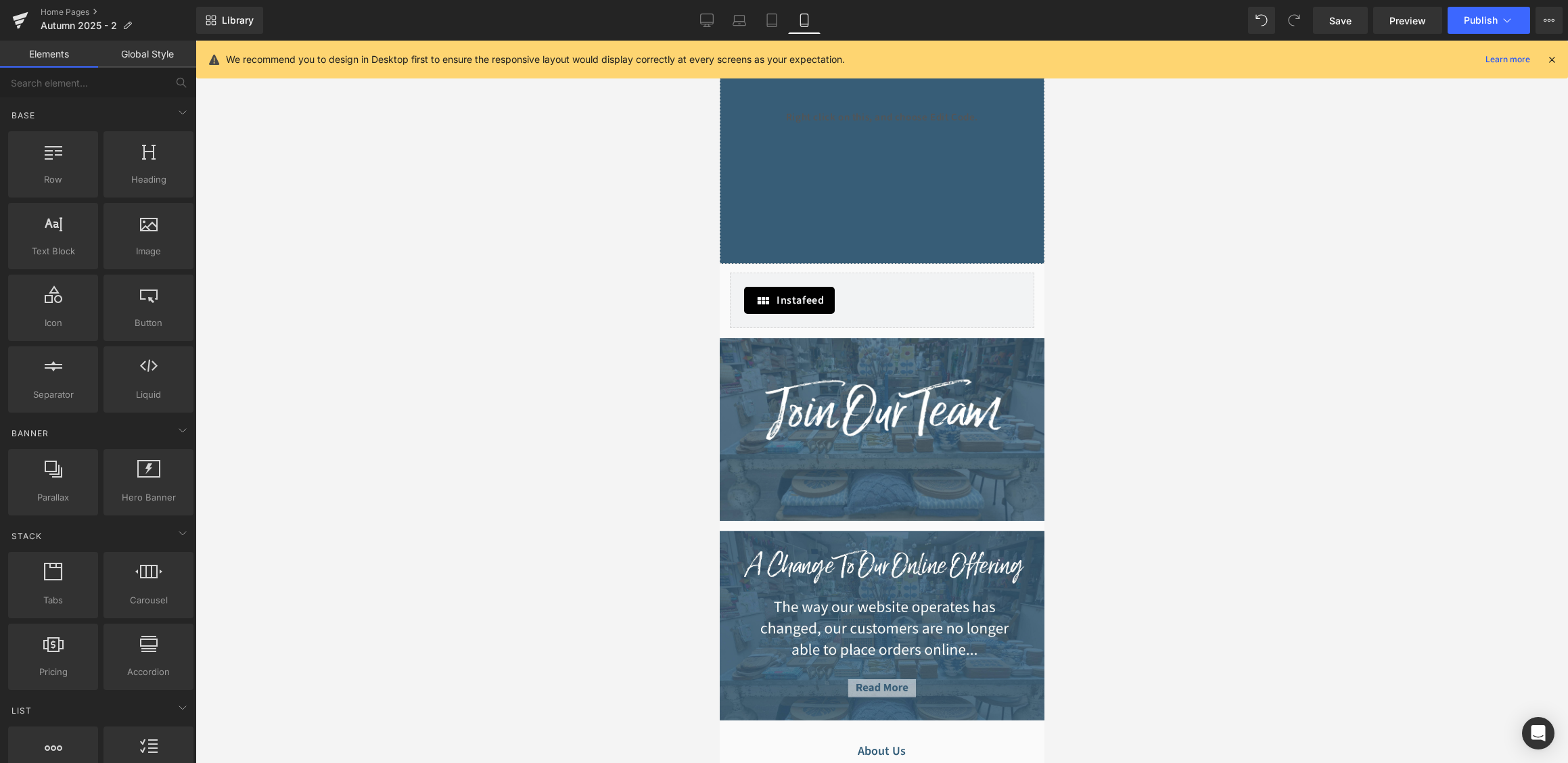
scroll to position [1346, 0]
click at [1472, 18] on span "Publish" at bounding box center [1480, 20] width 34 height 11
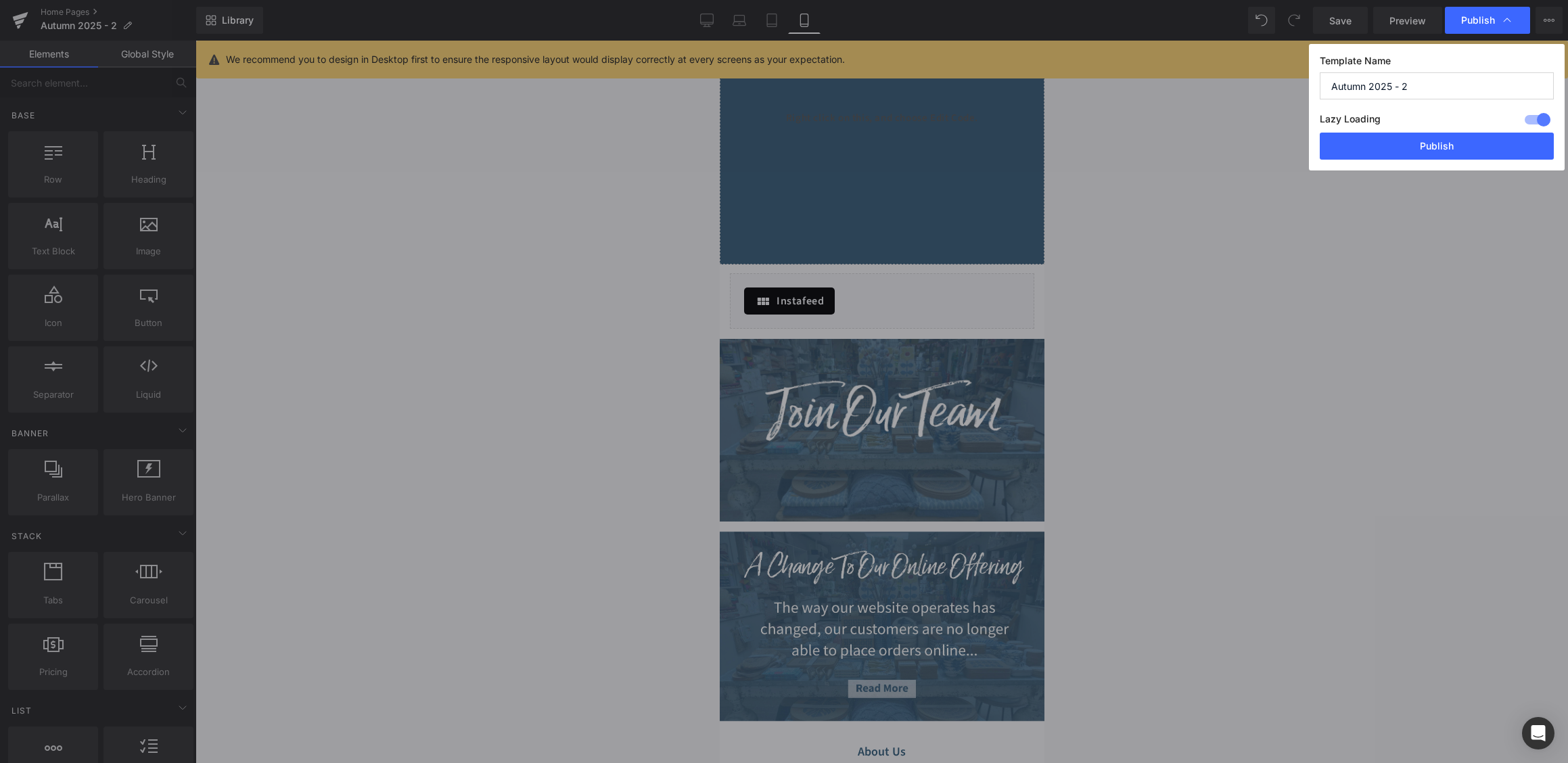
click at [1472, 18] on span "Publish" at bounding box center [1478, 20] width 34 height 13
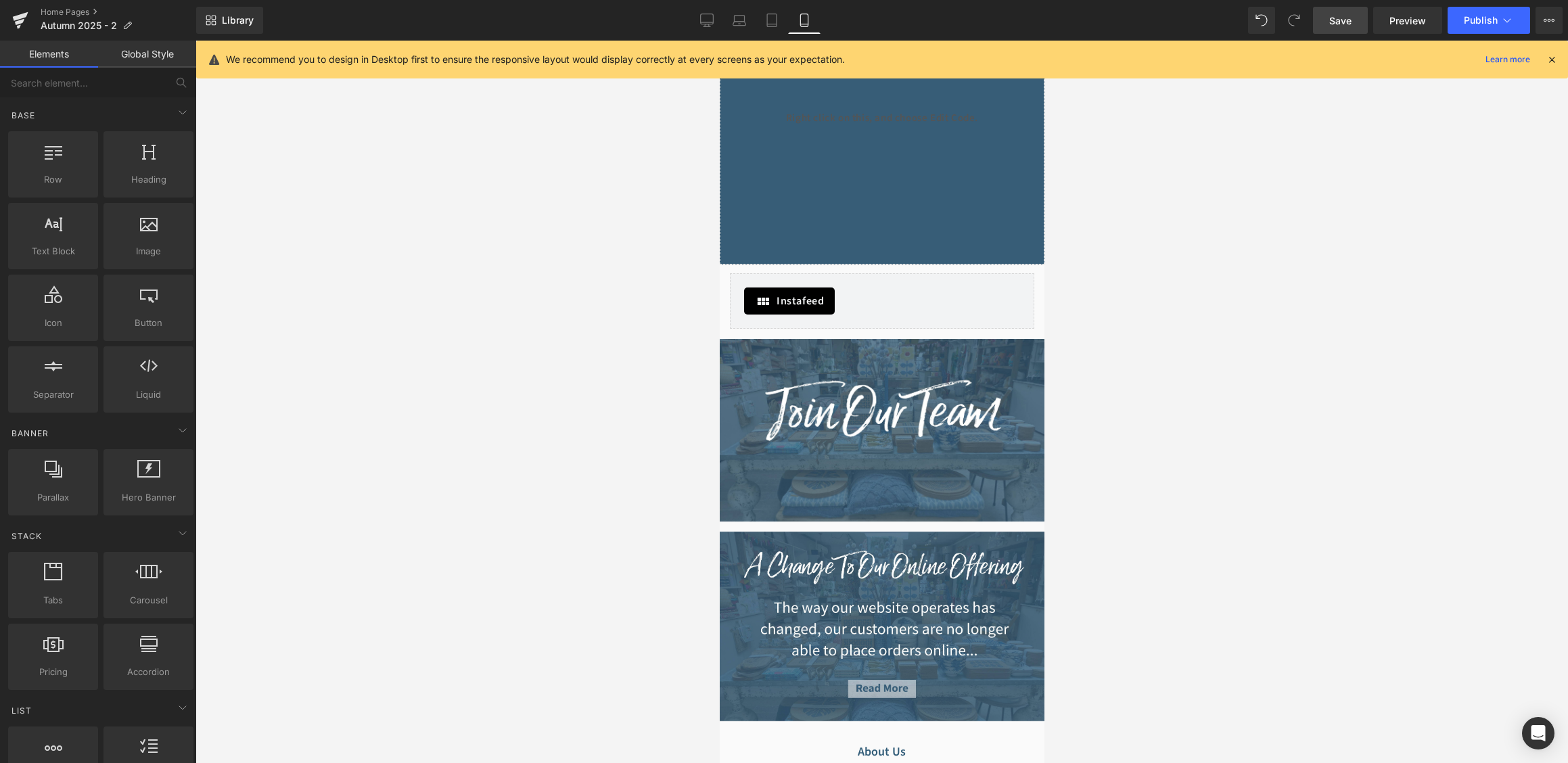
click at [1340, 27] on span "Save" at bounding box center [1340, 20] width 22 height 14
click at [708, 20] on icon at bounding box center [707, 20] width 13 height 13
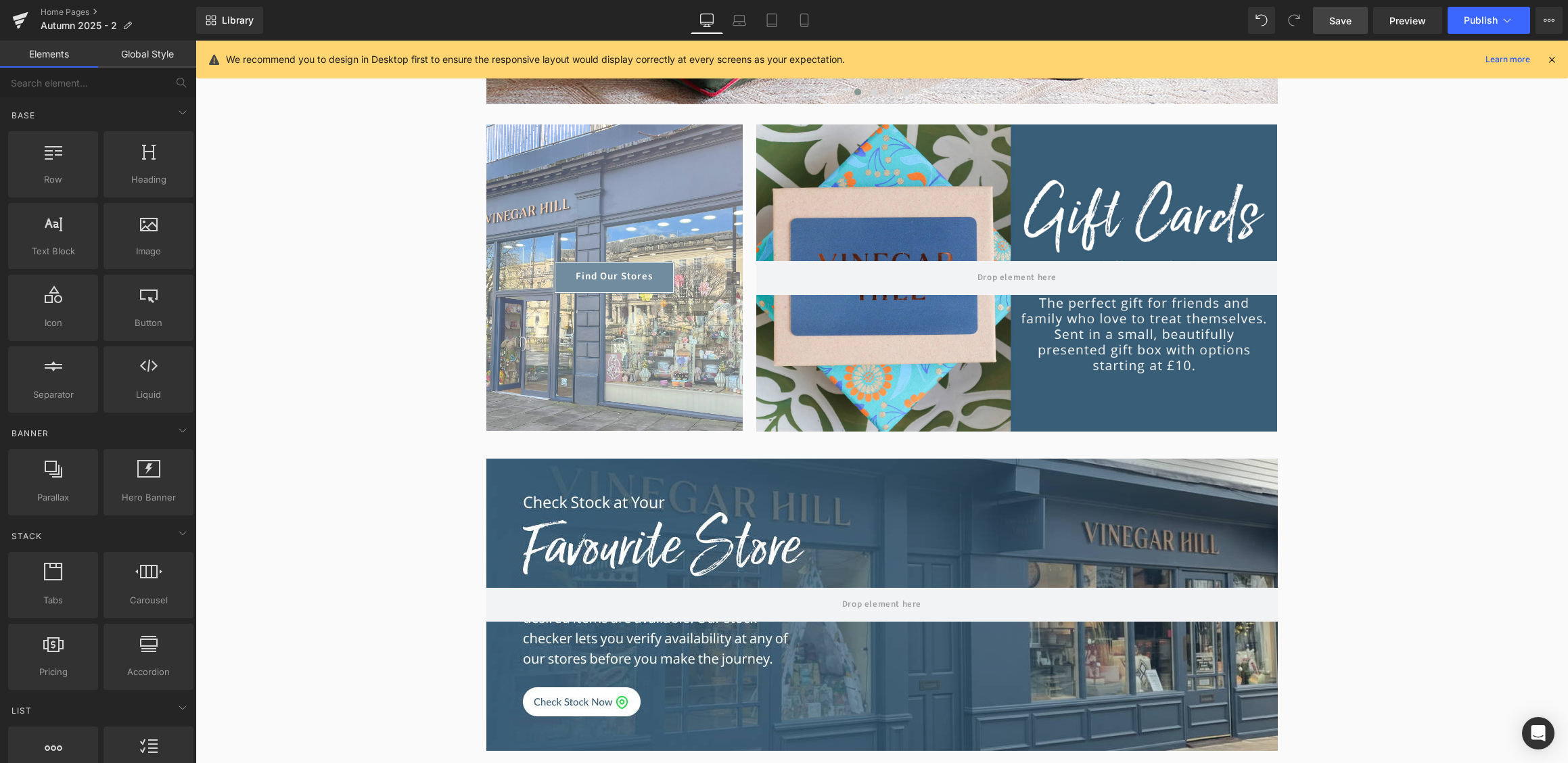
scroll to position [212, 0]
